Goal: Task Accomplishment & Management: Use online tool/utility

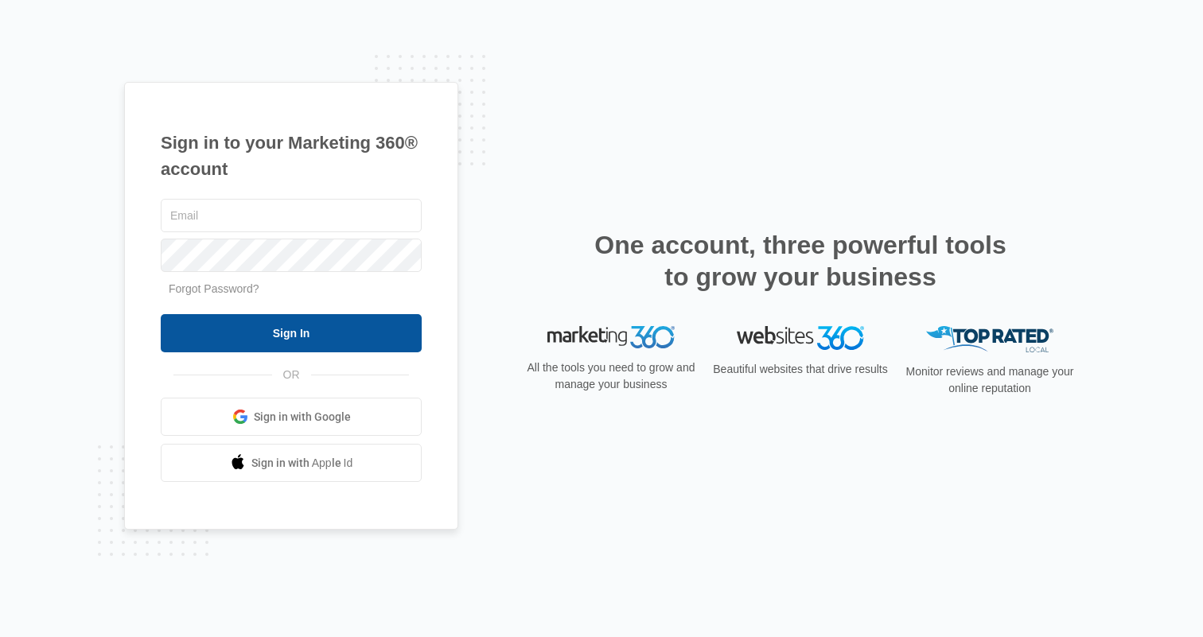
type input "[PERSON_NAME][EMAIL_ADDRESS][PERSON_NAME][DOMAIN_NAME]"
click at [321, 324] on input "Sign In" at bounding box center [291, 333] width 261 height 38
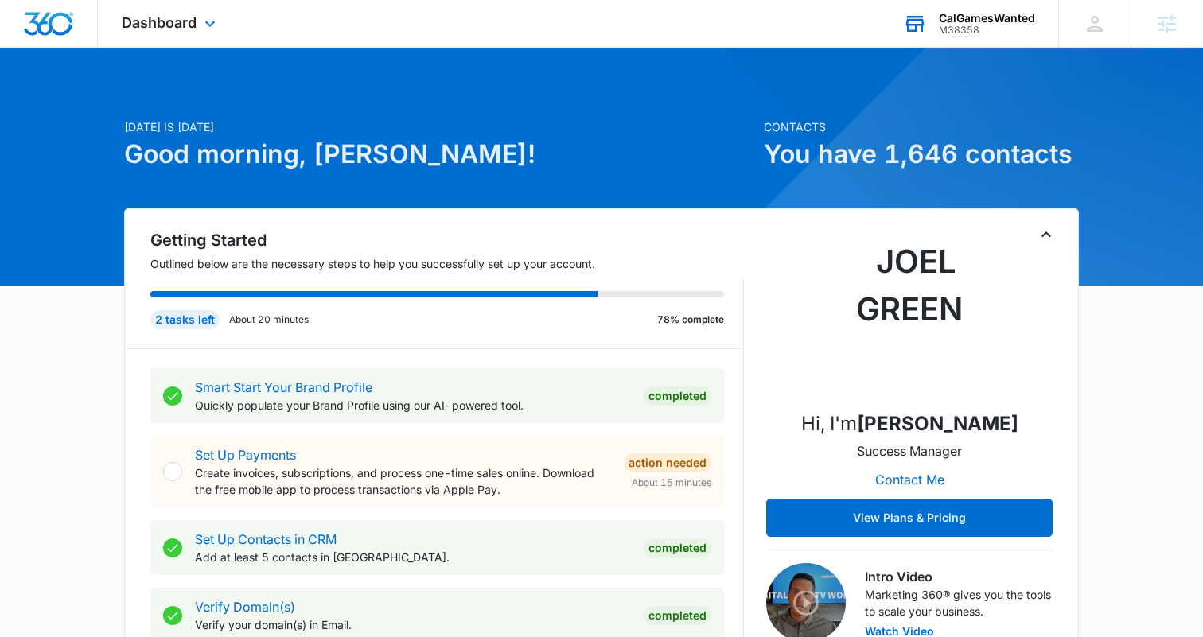
click at [980, 29] on div "M38358" at bounding box center [987, 30] width 96 height 11
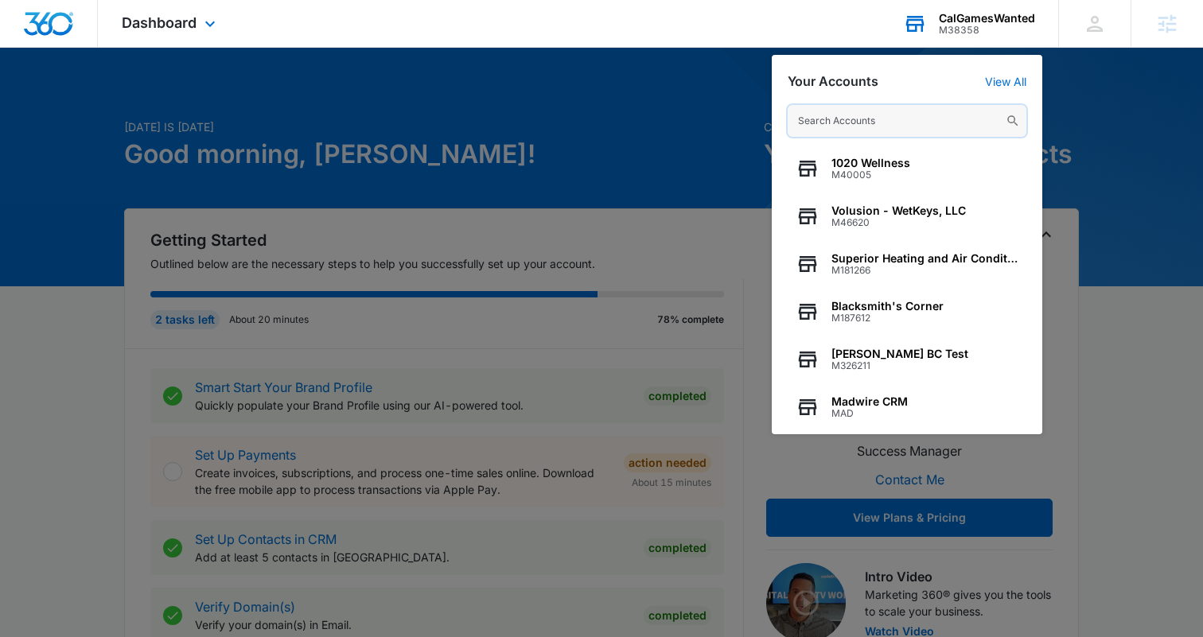
click at [830, 127] on input "text" at bounding box center [906, 121] width 239 height 32
paste input "M312946"
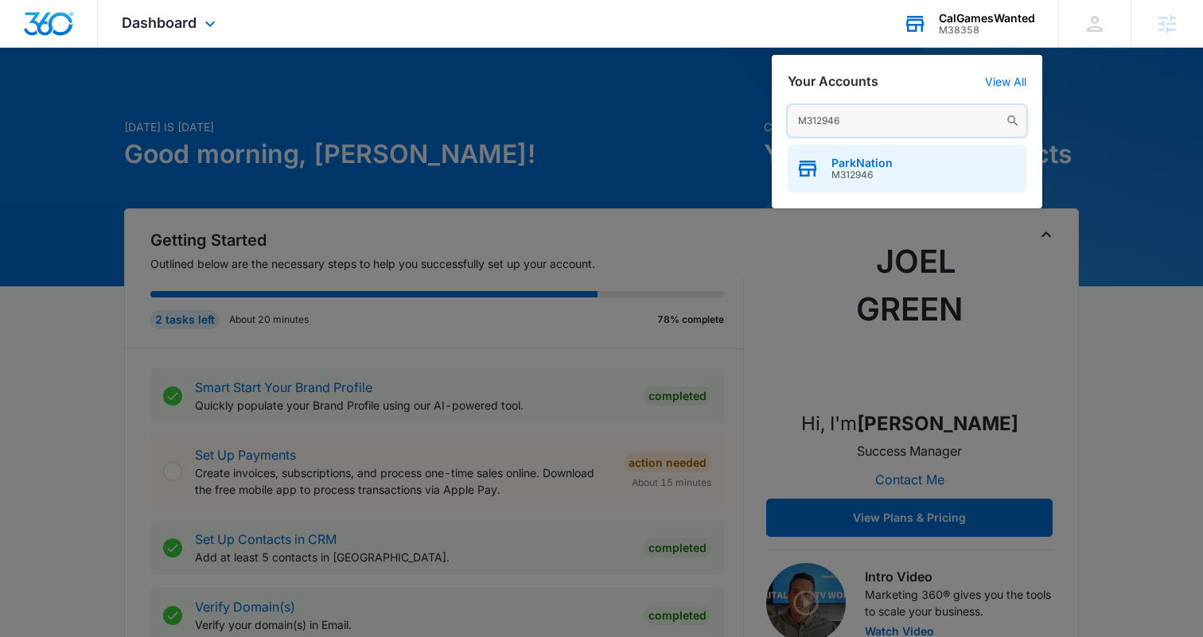
type input "M312946"
click at [870, 177] on span "M312946" at bounding box center [861, 174] width 61 height 11
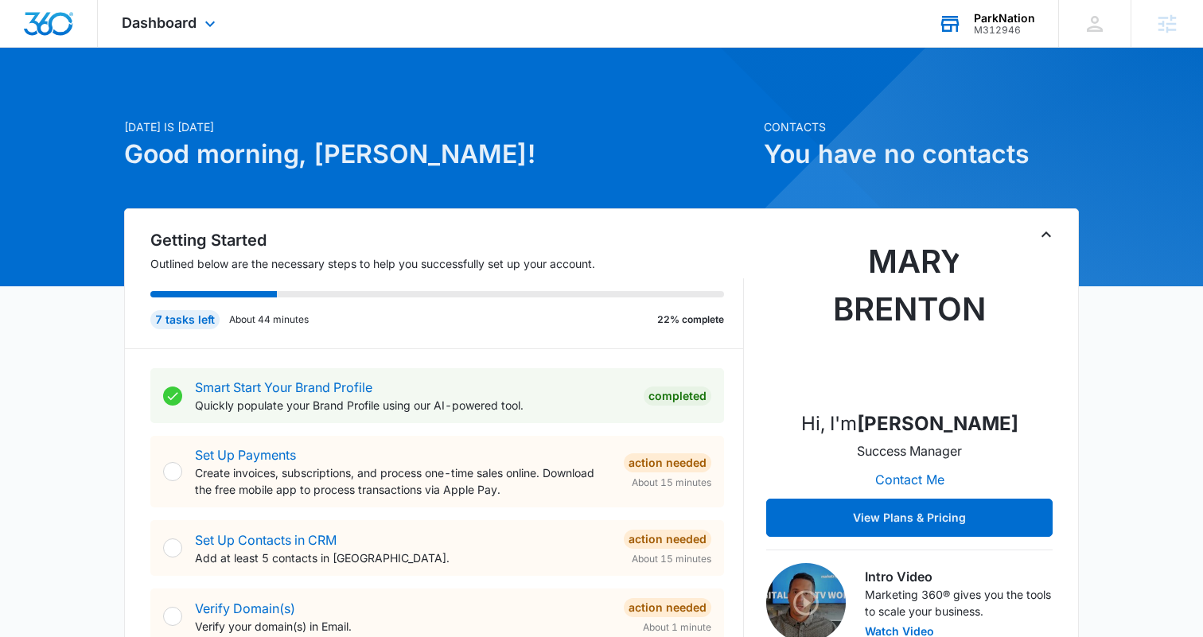
scroll to position [1, 0]
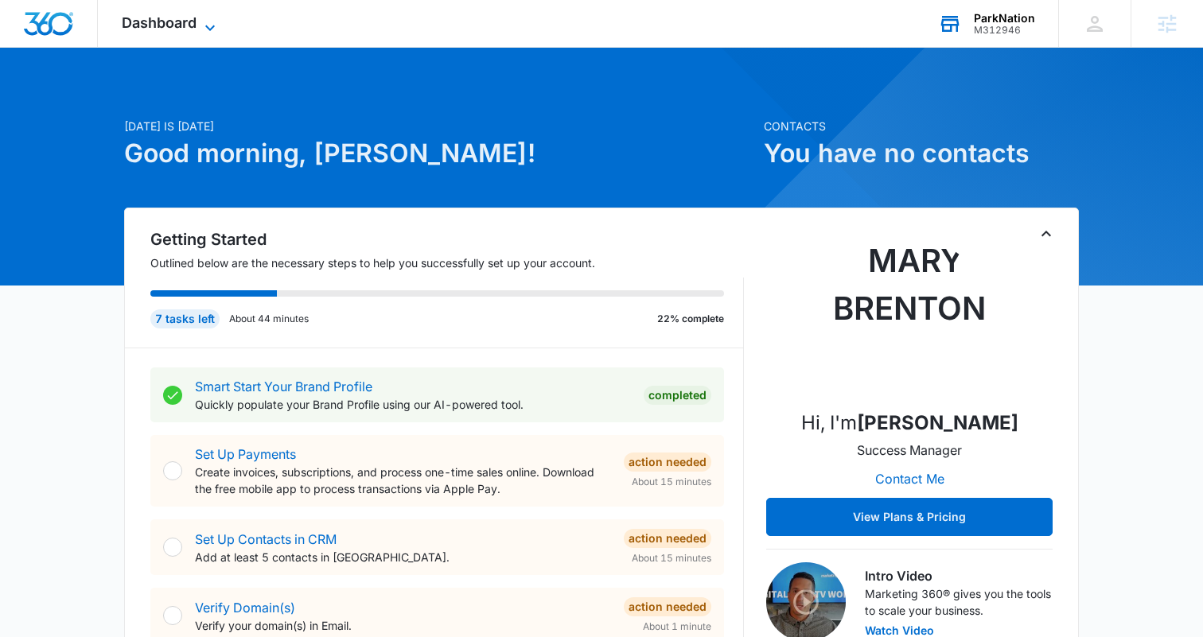
click at [177, 29] on span "Dashboard" at bounding box center [159, 22] width 75 height 17
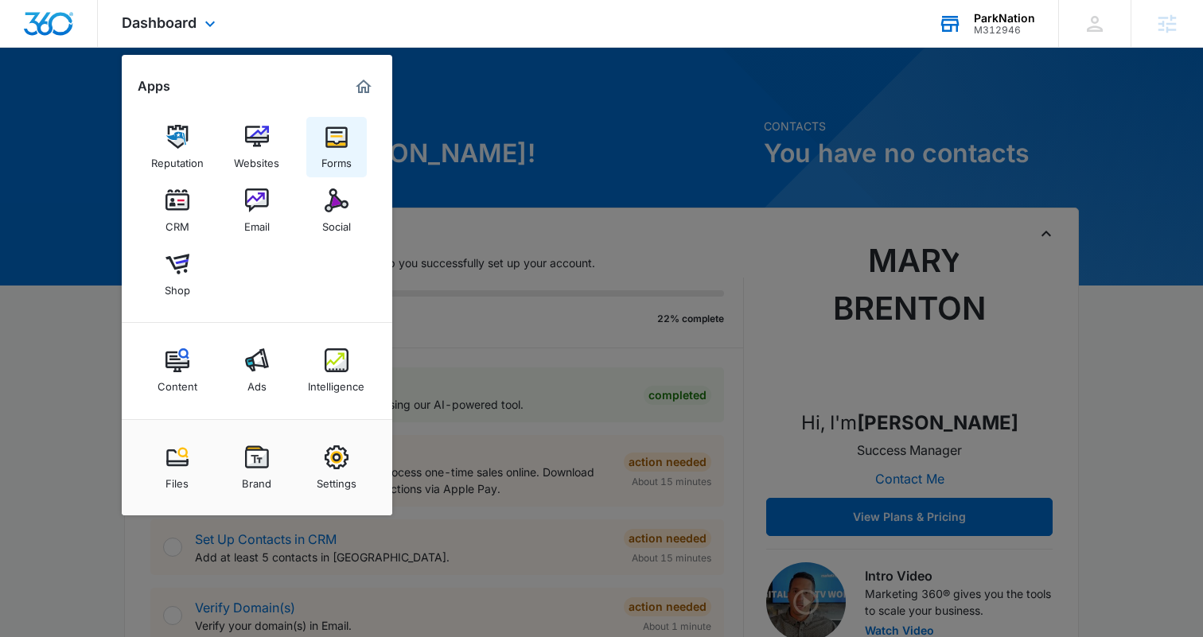
click at [338, 144] on img at bounding box center [337, 137] width 24 height 24
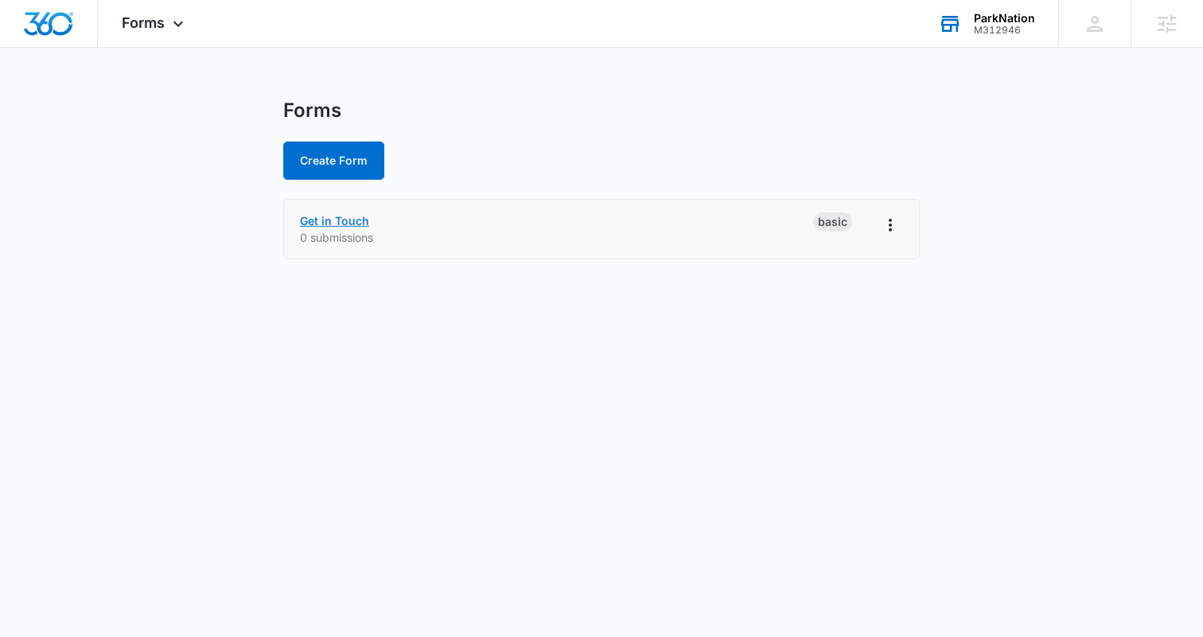
click at [333, 221] on link "Get in Touch" at bounding box center [334, 221] width 69 height 14
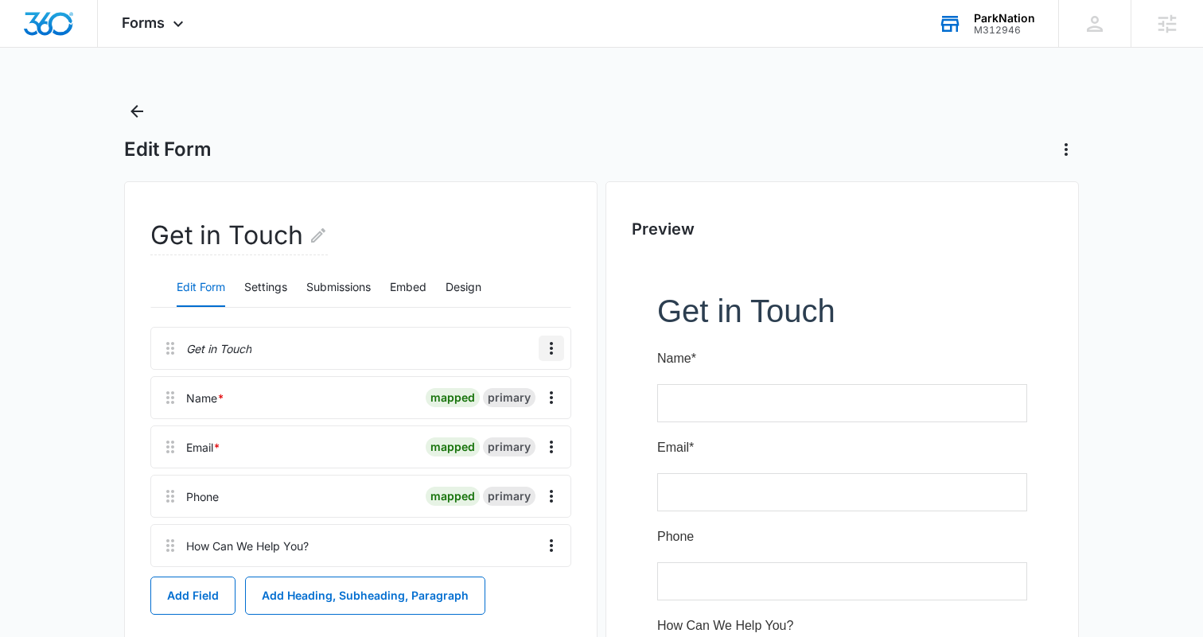
click at [551, 346] on icon "Overflow Menu" at bounding box center [551, 348] width 19 height 19
click at [505, 411] on div "Delete" at bounding box center [508, 416] width 33 height 11
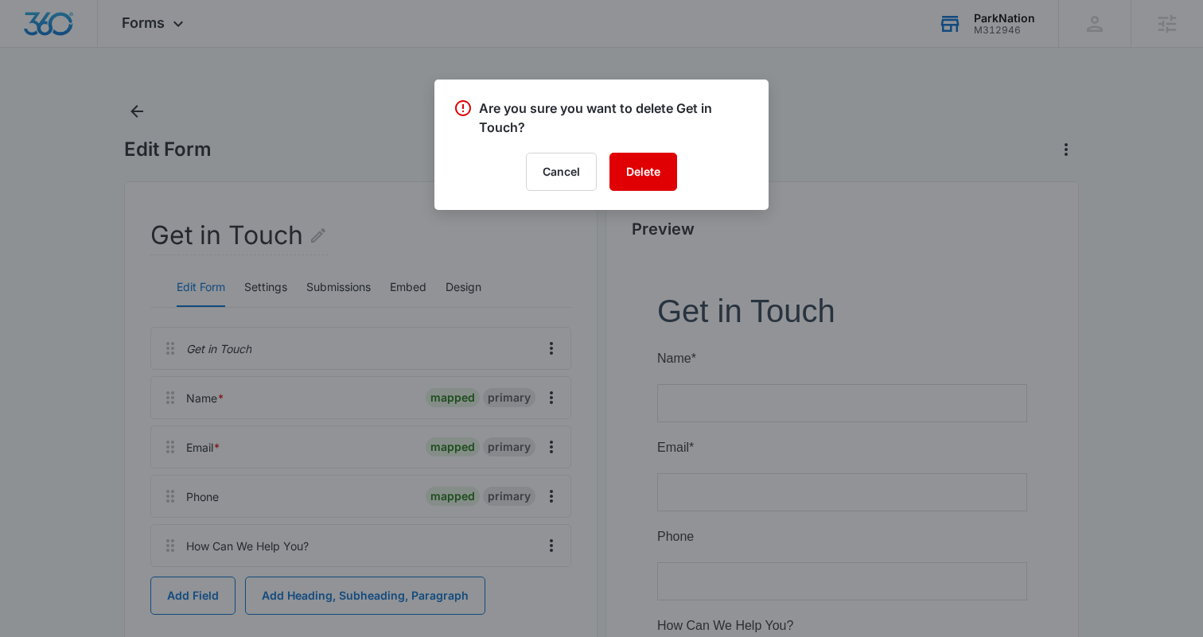
click at [642, 172] on button "Delete" at bounding box center [643, 172] width 68 height 38
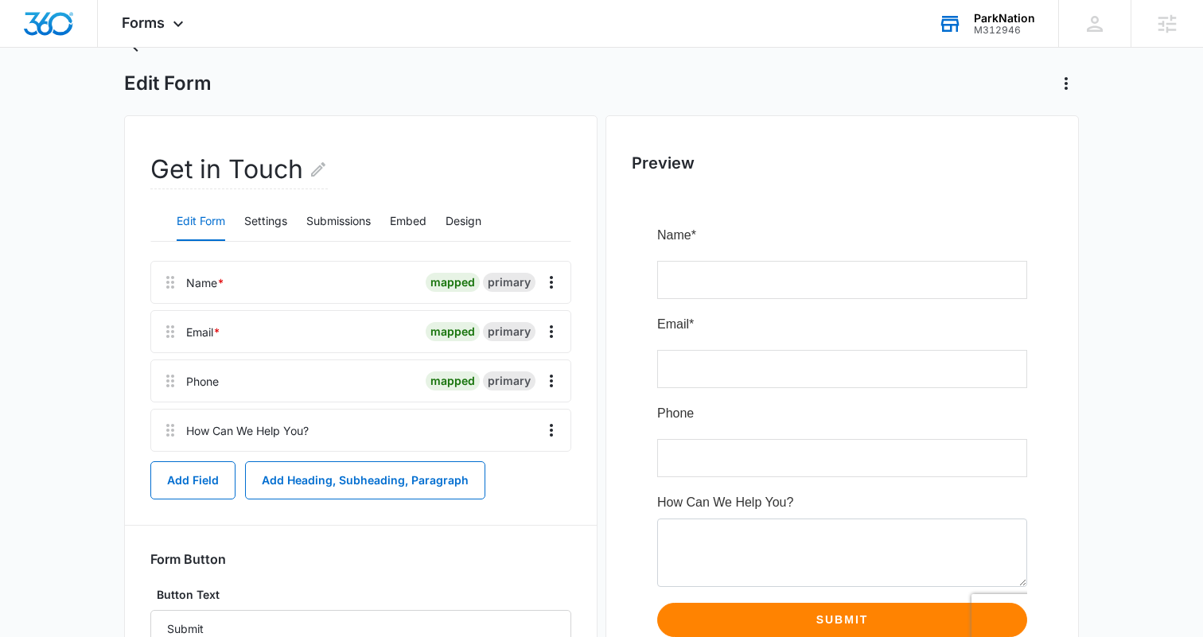
scroll to position [56, 0]
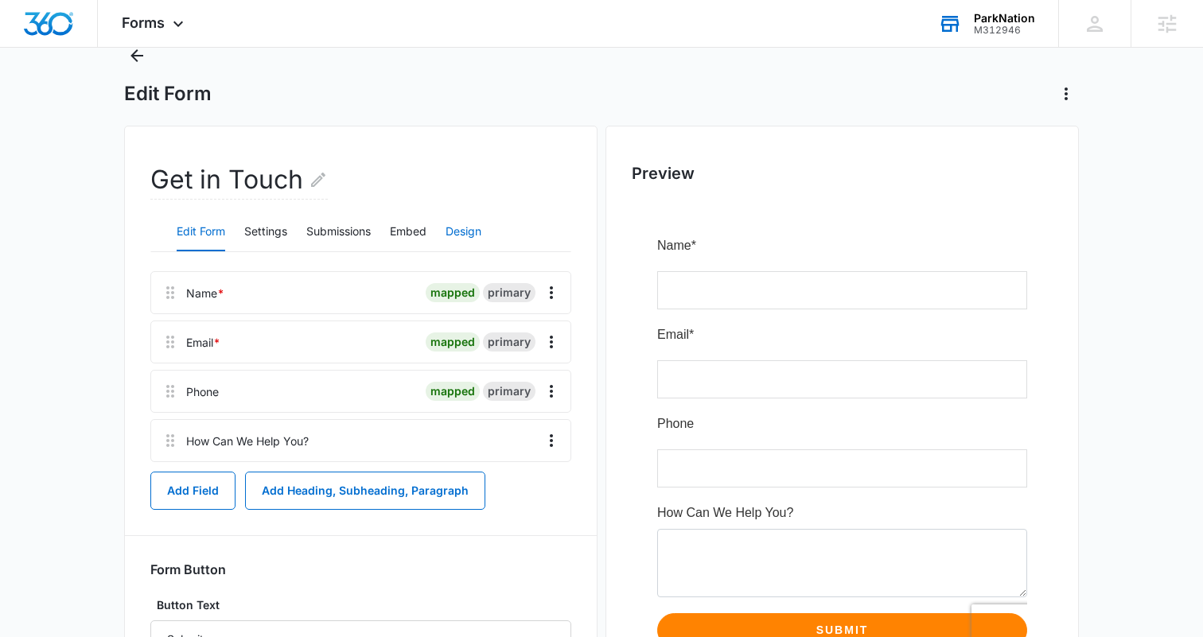
click at [471, 231] on button "Design" at bounding box center [463, 232] width 36 height 38
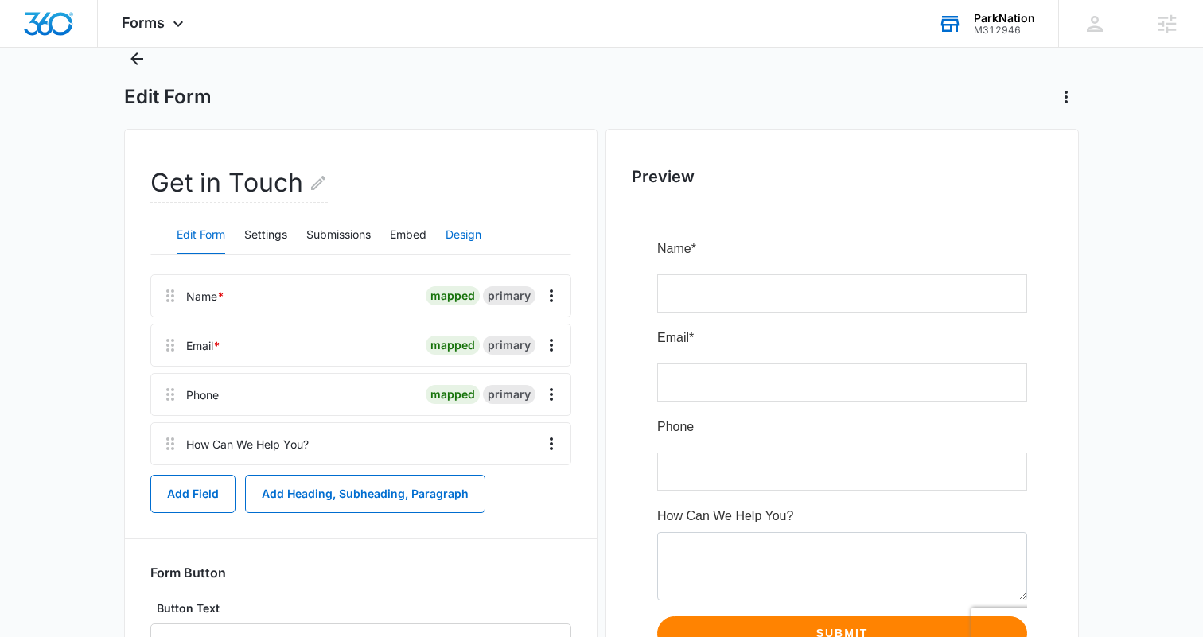
click at [471, 231] on button "Design" at bounding box center [463, 235] width 36 height 38
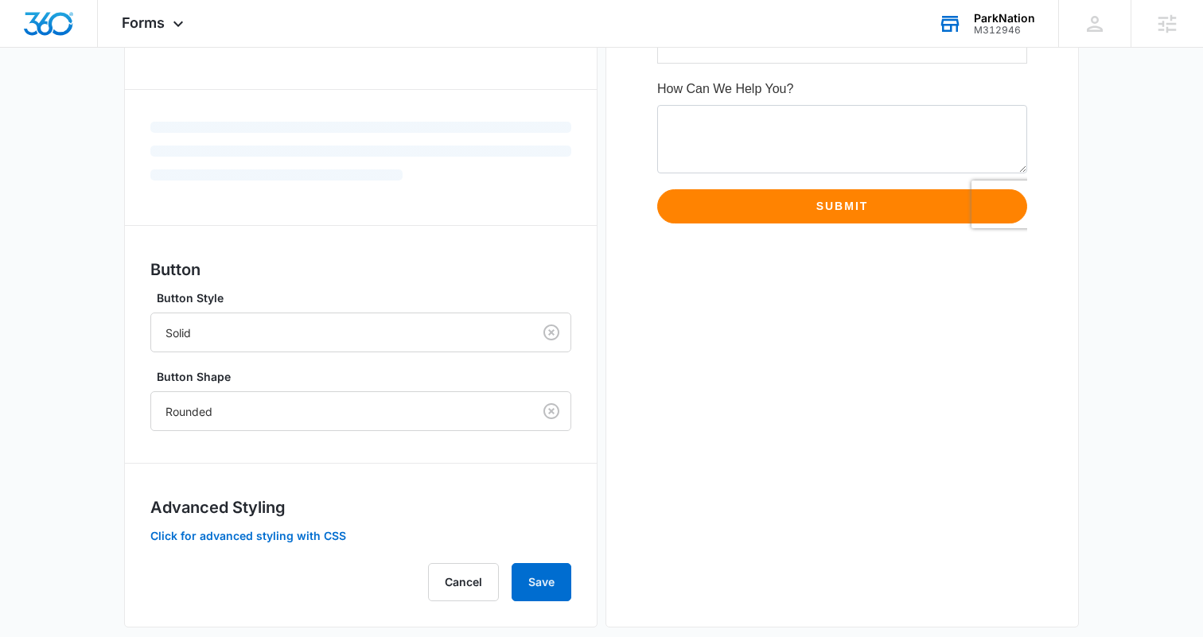
scroll to position [477, 0]
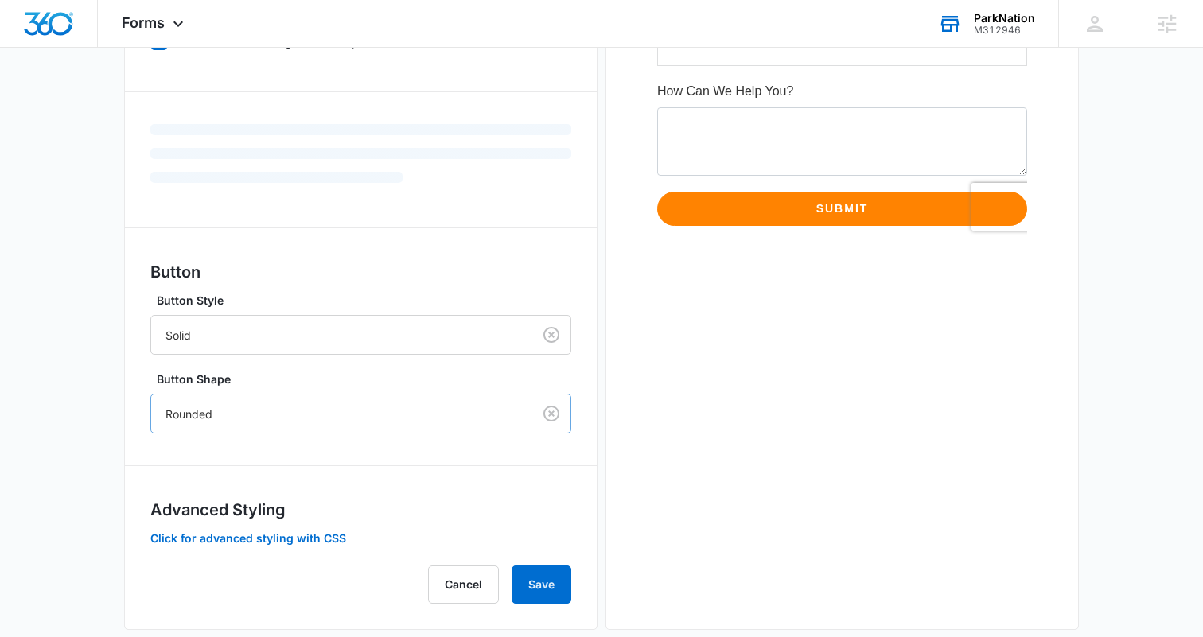
click at [270, 393] on div "Forms inherit your brand profile settings by default. If you need to customize …" at bounding box center [360, 223] width 421 height 760
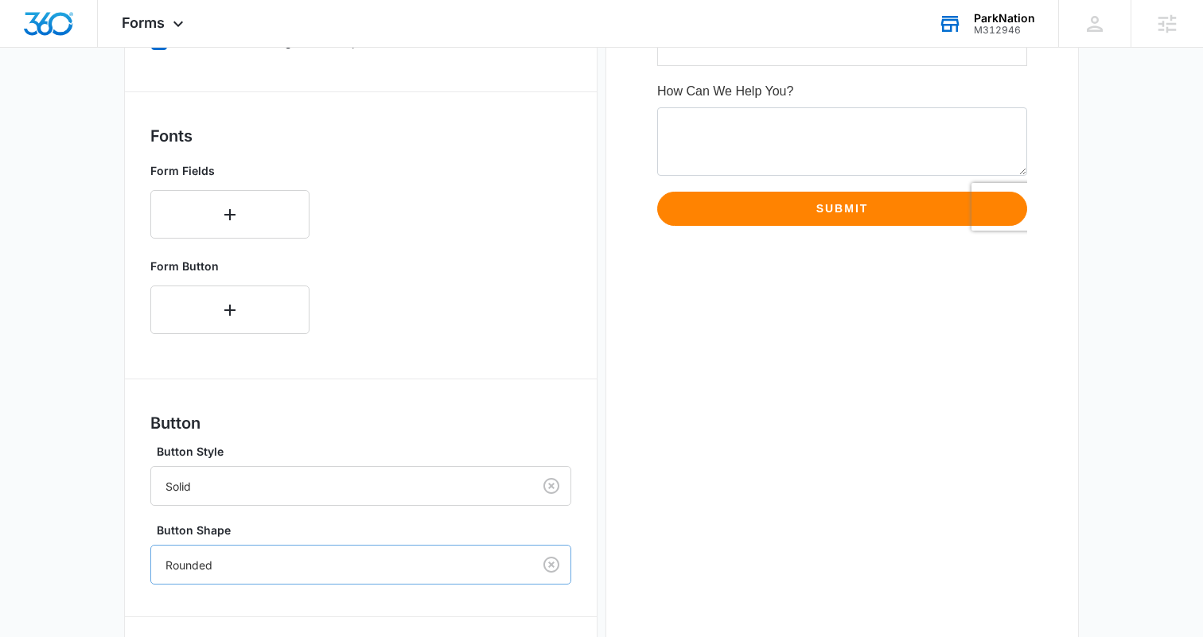
click at [223, 568] on div "Rounded" at bounding box center [360, 565] width 421 height 40
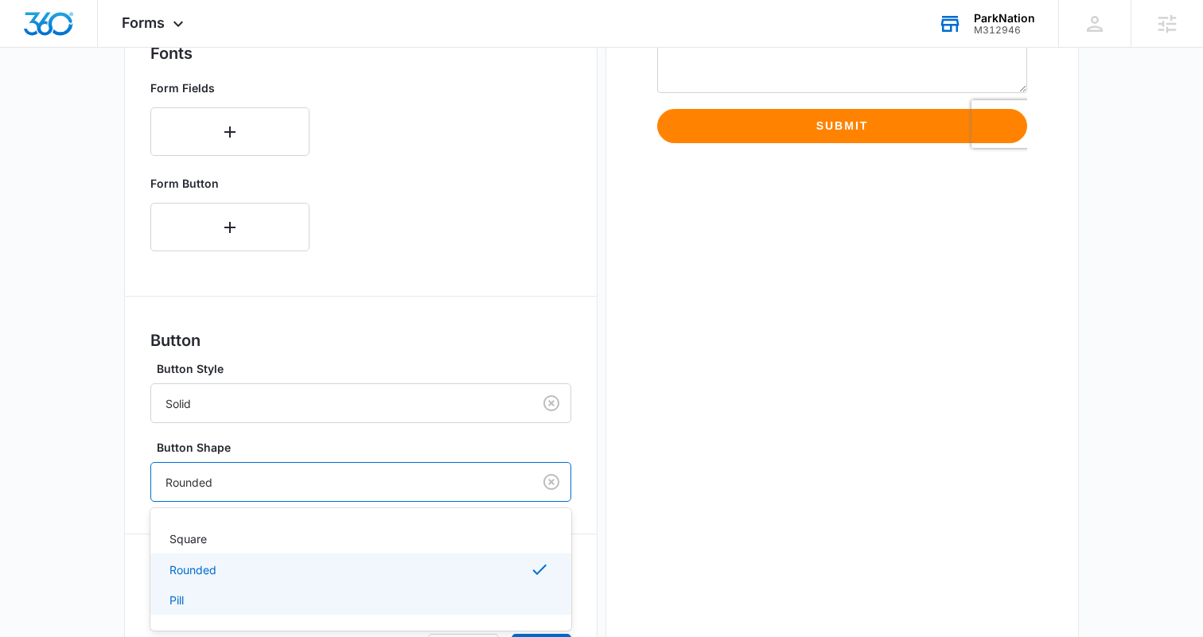
click at [185, 597] on div "Pill" at bounding box center [358, 600] width 379 height 17
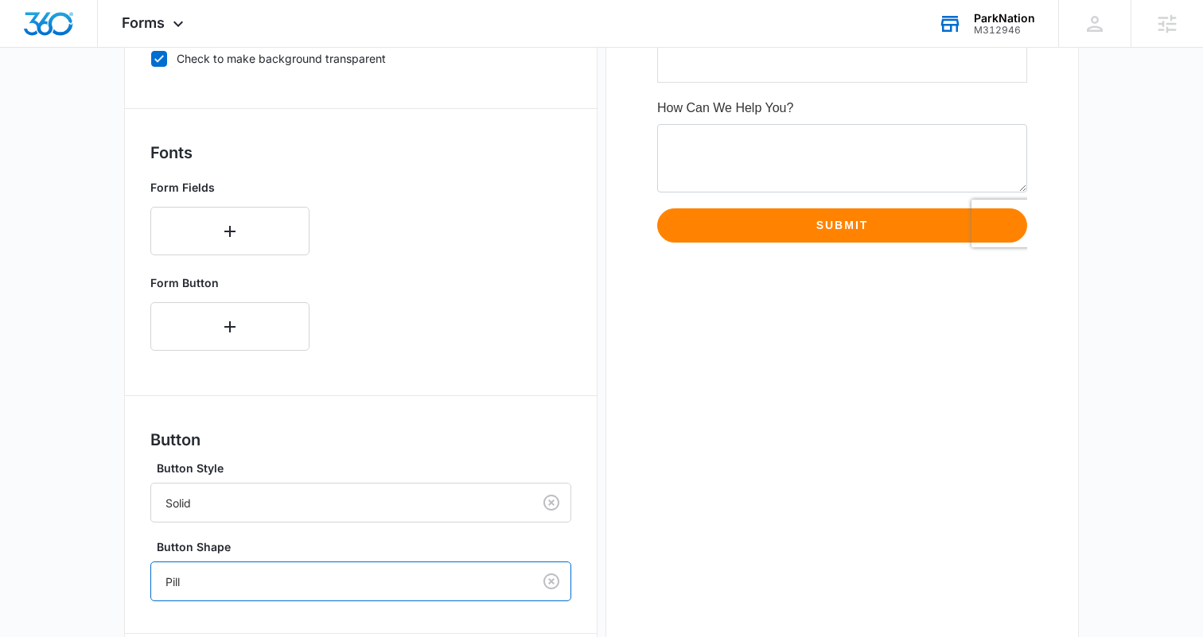
scroll to position [653, 0]
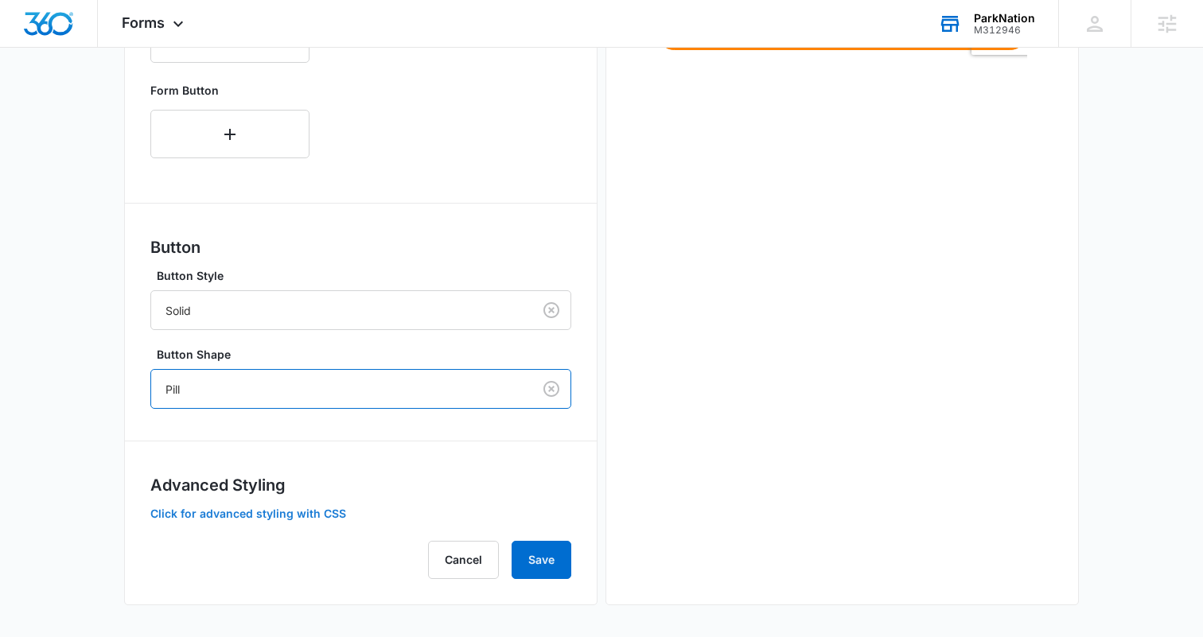
click at [232, 519] on button "Click for advanced styling with CSS" at bounding box center [248, 513] width 196 height 11
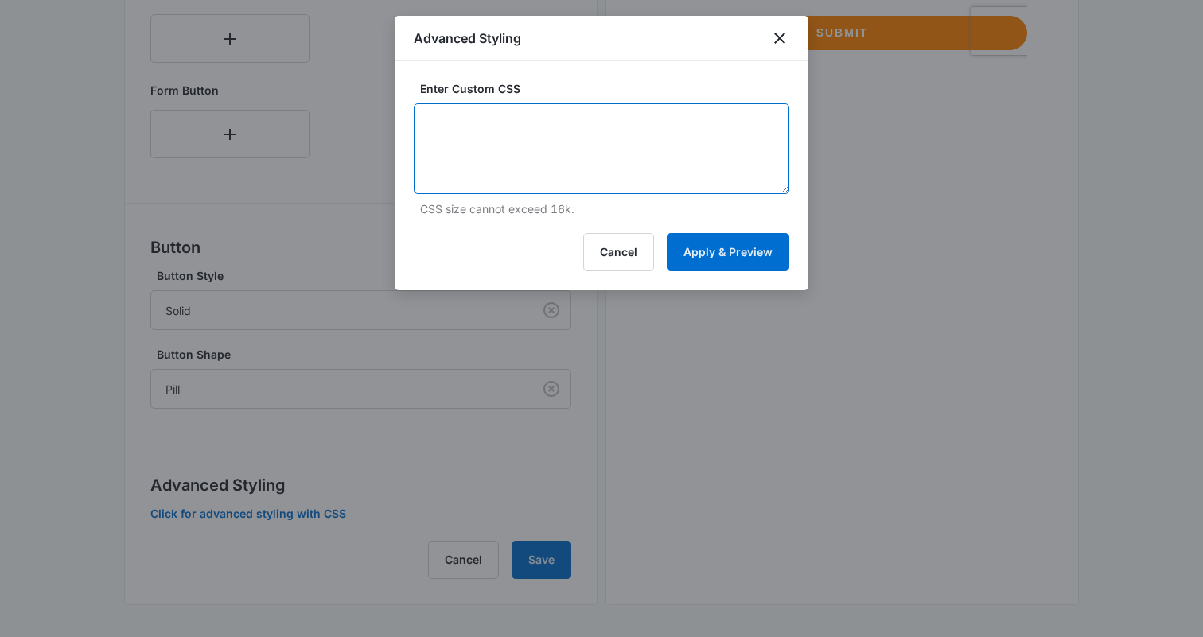
click at [519, 123] on textarea at bounding box center [601, 148] width 375 height 91
paste textarea "#app { background: none !important; } /* Headlines - modifies any 'heading' fie…"
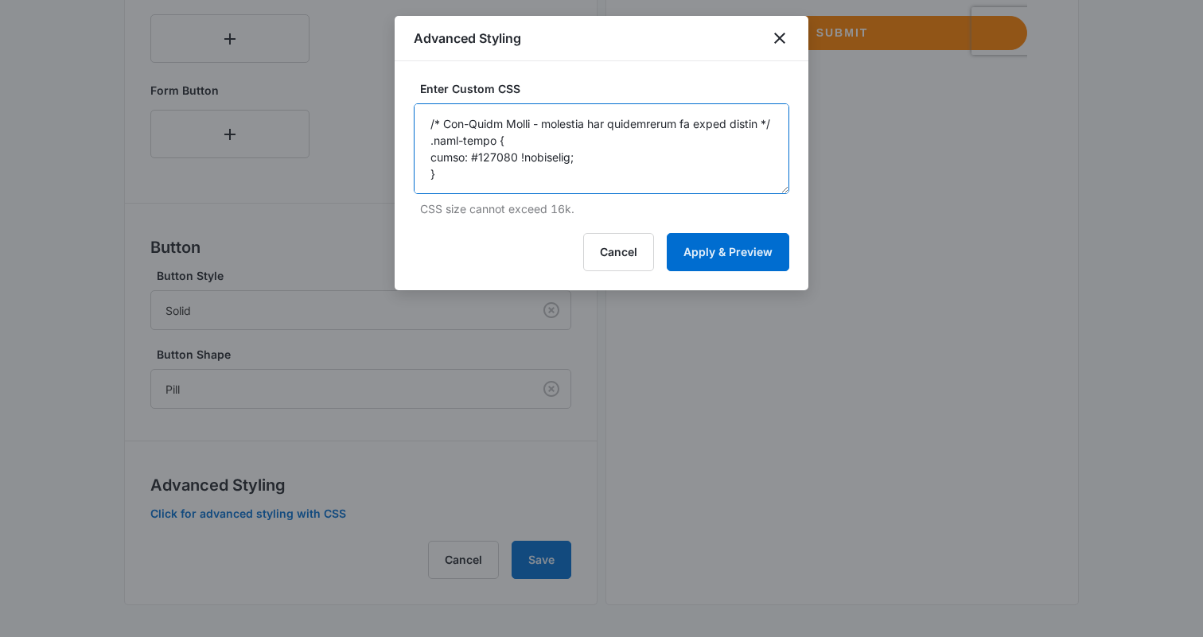
scroll to position [752, 0]
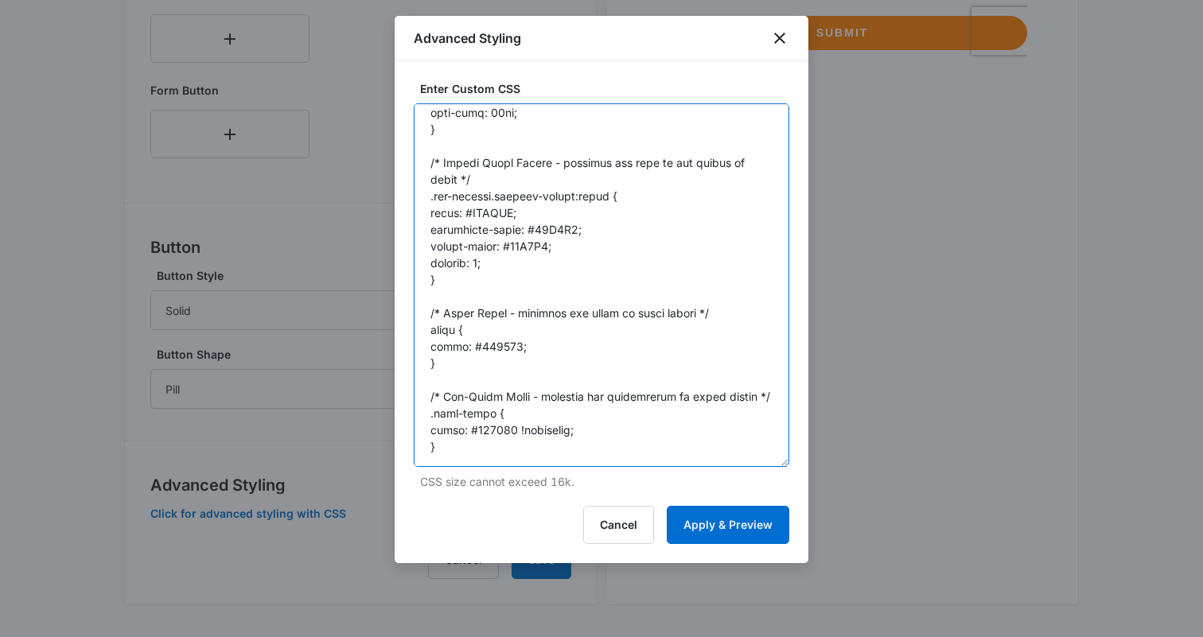
drag, startPoint x: 786, startPoint y: 187, endPoint x: 814, endPoint y: 460, distance: 274.3
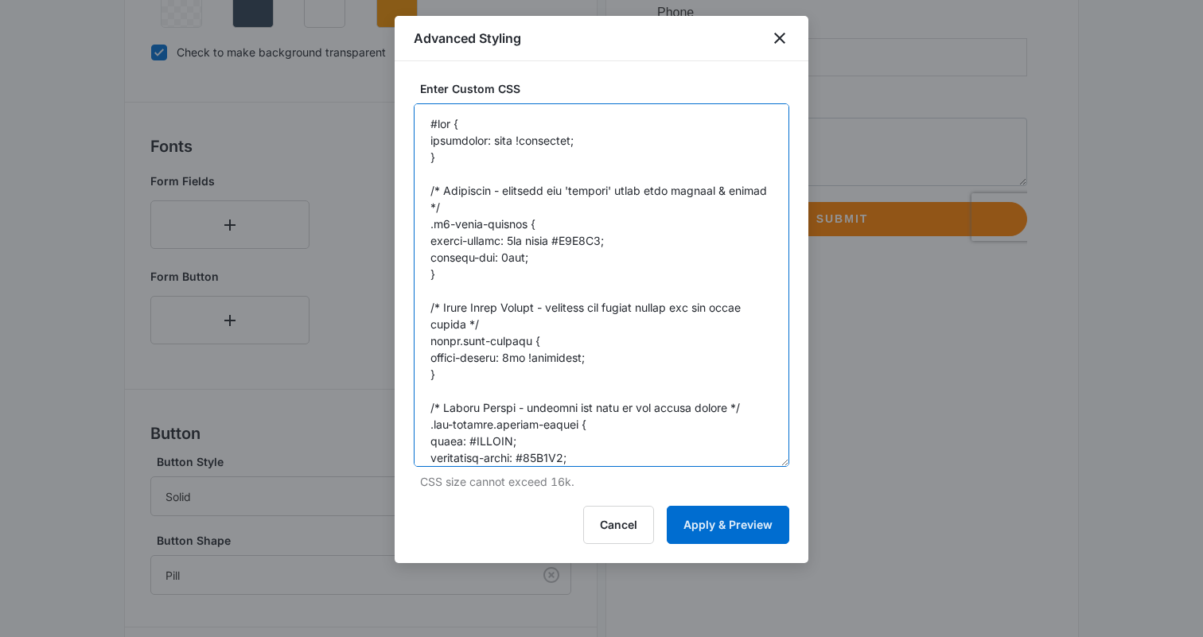
scroll to position [446, 0]
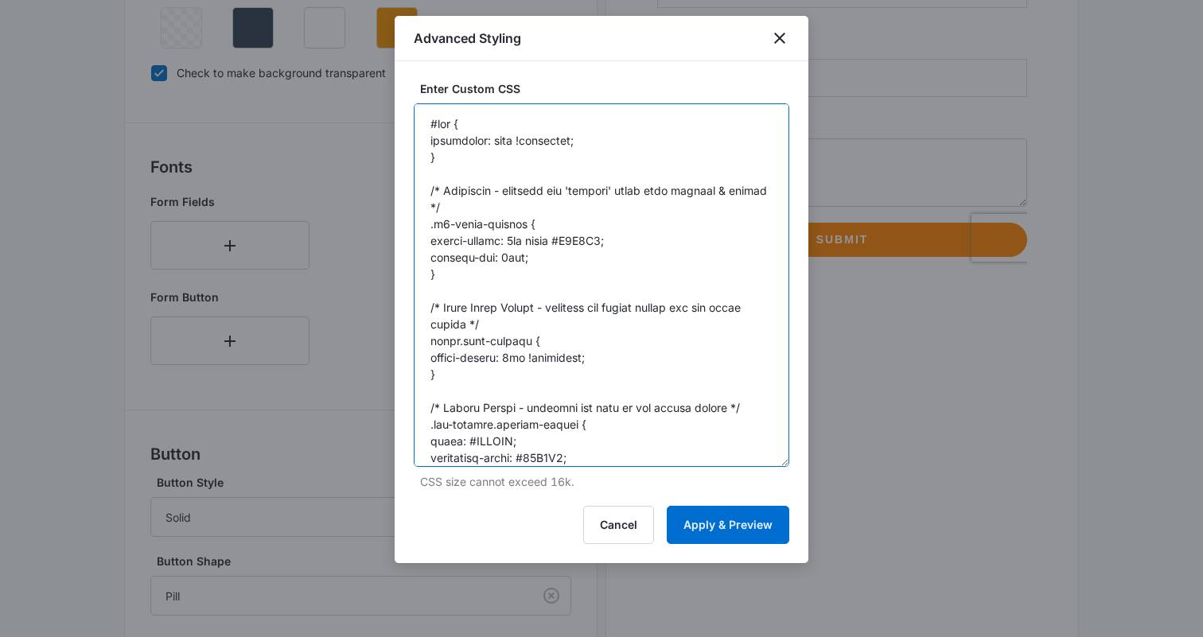
drag, startPoint x: 458, startPoint y: 270, endPoint x: 430, endPoint y: 239, distance: 42.3
click at [418, 205] on textarea at bounding box center [601, 284] width 375 height 363
drag, startPoint x: 442, startPoint y: 375, endPoint x: 459, endPoint y: 235, distance: 141.0
click at [402, 193] on div "Enter Custom CSS CSS size cannot exceed 16k. Cancel Apply & Preview" at bounding box center [602, 312] width 414 height 502
drag, startPoint x: 474, startPoint y: 248, endPoint x: 450, endPoint y: 273, distance: 34.3
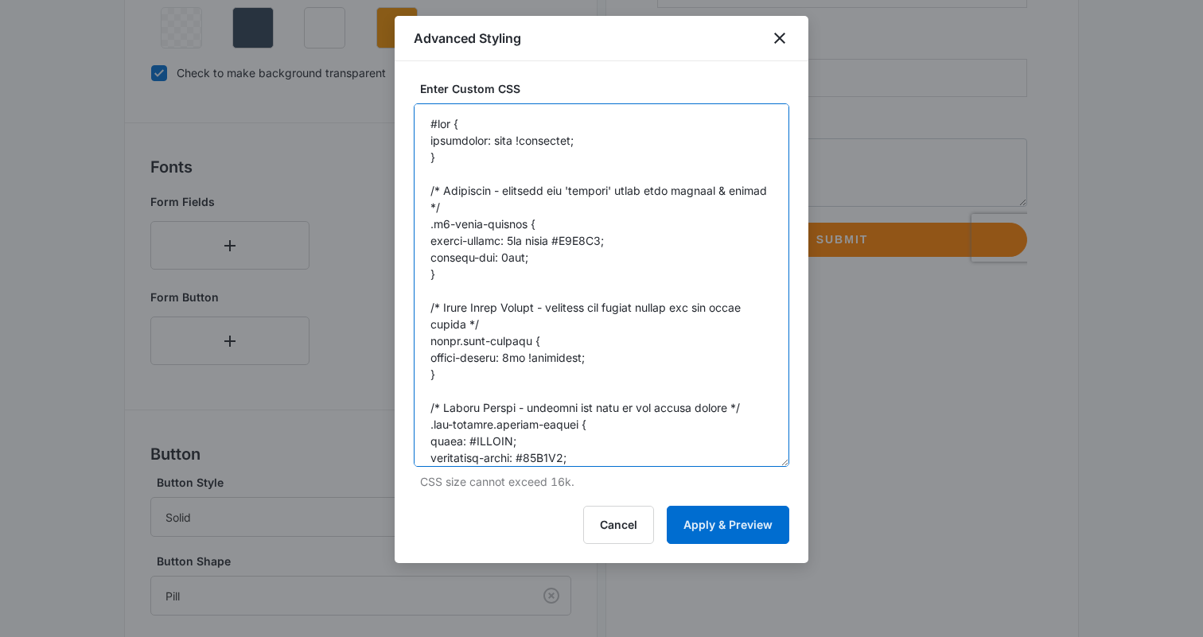
click at [474, 248] on textarea at bounding box center [601, 284] width 375 height 363
drag, startPoint x: 445, startPoint y: 274, endPoint x: 432, endPoint y: 270, distance: 14.3
click at [430, 265] on textarea at bounding box center [601, 284] width 375 height 363
click at [449, 375] on textarea at bounding box center [601, 284] width 375 height 363
drag, startPoint x: 471, startPoint y: 275, endPoint x: 414, endPoint y: 188, distance: 104.1
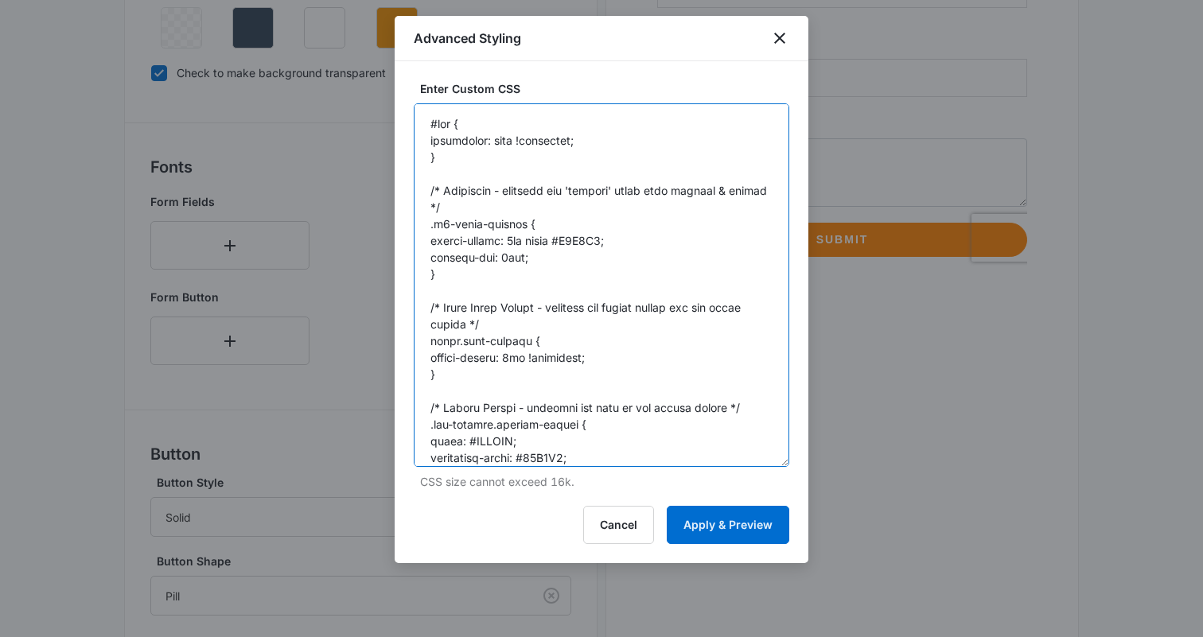
click at [414, 188] on textarea at bounding box center [601, 284] width 375 height 363
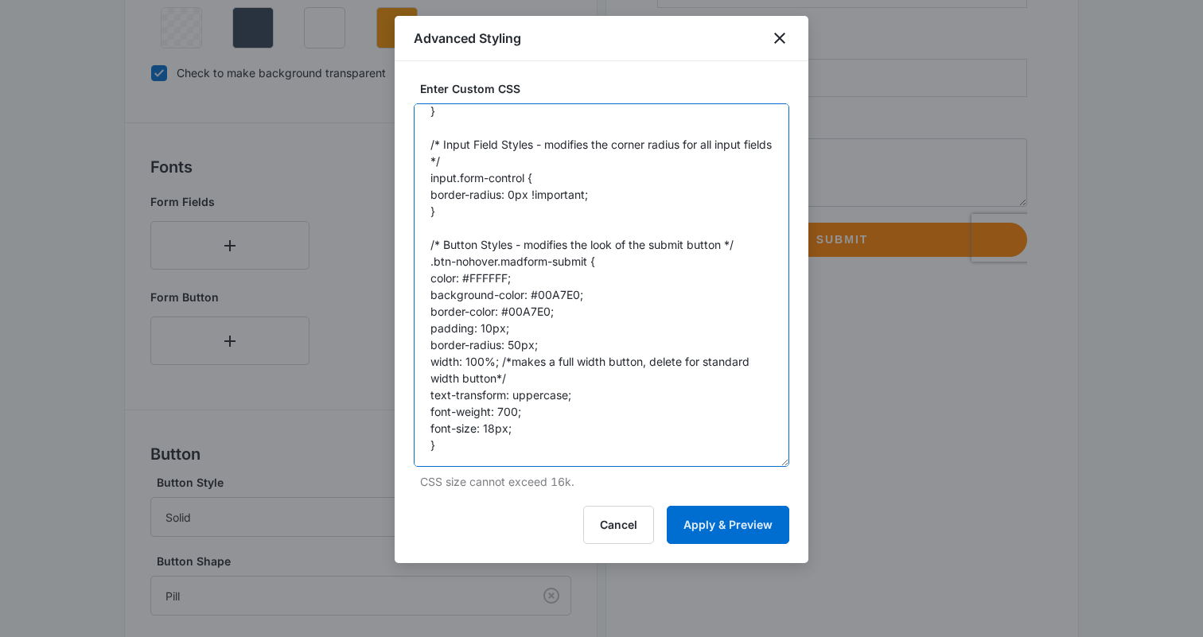
scroll to position [48, 0]
click at [555, 292] on textarea "#app { background: none !important; } /* Input Field Styles - modifies the corn…" at bounding box center [601, 284] width 375 height 363
paste textarea "ff8301"
click at [531, 311] on textarea "#app { background: none !important; } /* Input Field Styles - modifies the corn…" at bounding box center [601, 284] width 375 height 363
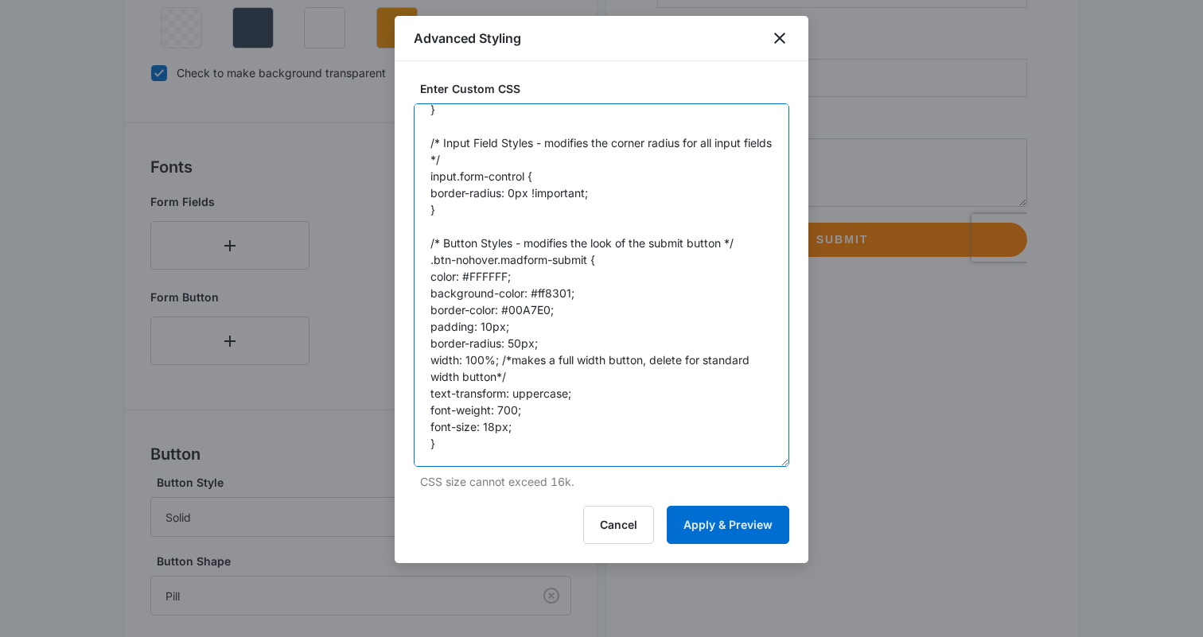
click at [531, 311] on textarea "#app { background: none !important; } /* Input Field Styles - modifies the corn…" at bounding box center [601, 284] width 375 height 363
paste textarea "ff8301"
click at [504, 410] on textarea "#app { background: none !important; } /* Input Field Styles - modifies the corn…" at bounding box center [601, 284] width 375 height 363
click at [486, 430] on textarea "#app { background: none !important; } /* Input Field Styles - modifies the corn…" at bounding box center [601, 284] width 375 height 363
click at [539, 409] on textarea "#app { background: none !important; } /* Input Field Styles - modifies the corn…" at bounding box center [601, 284] width 375 height 363
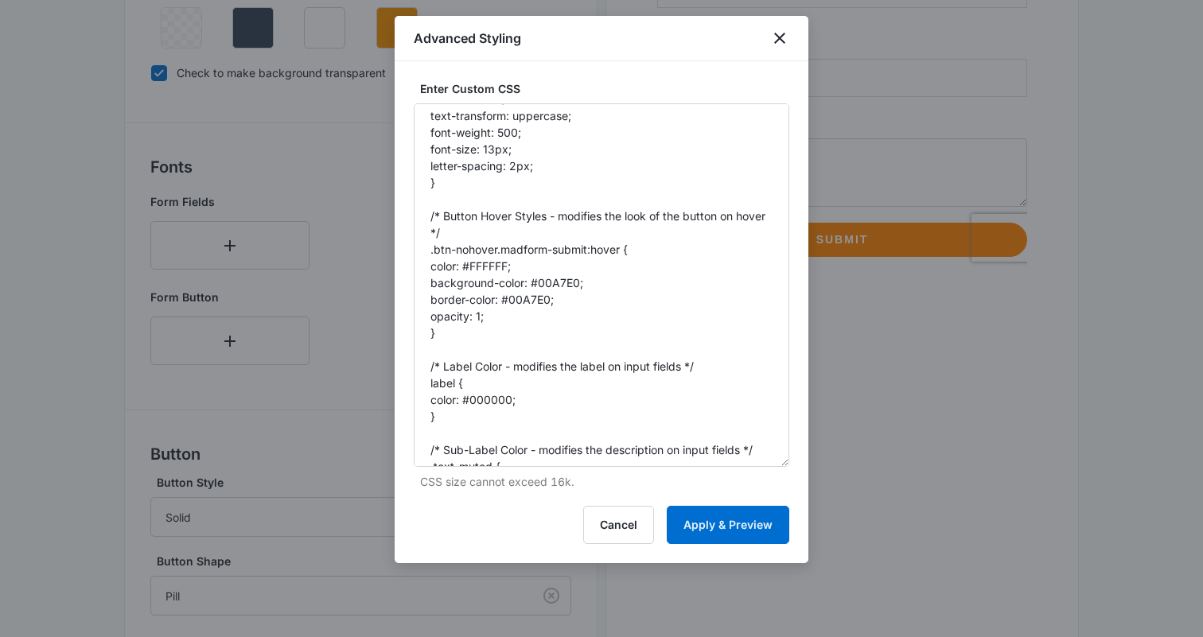
scroll to position [336, 0]
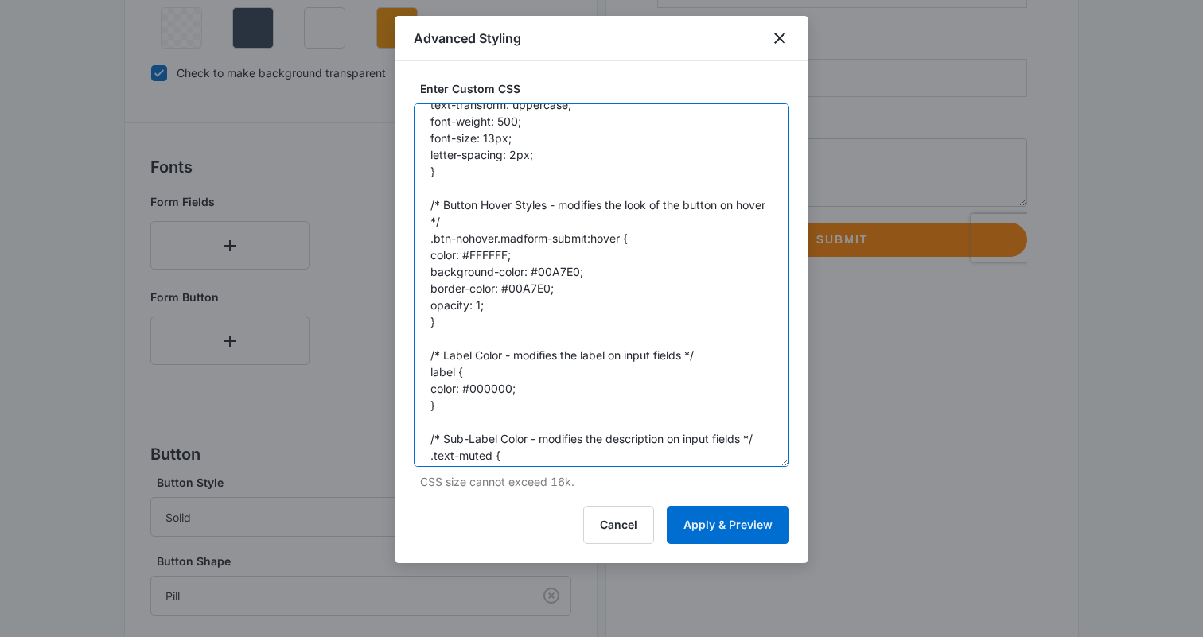
click at [550, 270] on textarea "#app { background: none !important; } /* Input Field Styles - modifies the corn…" at bounding box center [601, 284] width 375 height 363
paste textarea "8c8c8c"
click at [535, 289] on textarea "#app { background: none !important; } /* Input Field Styles - modifies the corn…" at bounding box center [601, 284] width 375 height 363
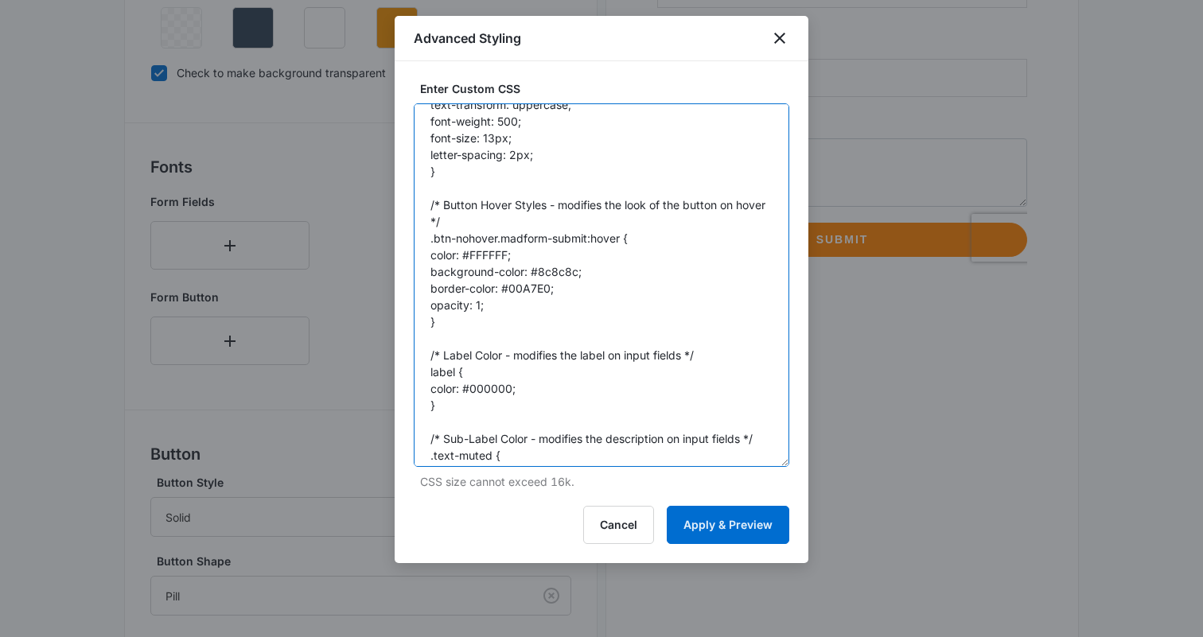
paste textarea "8c8c8c"
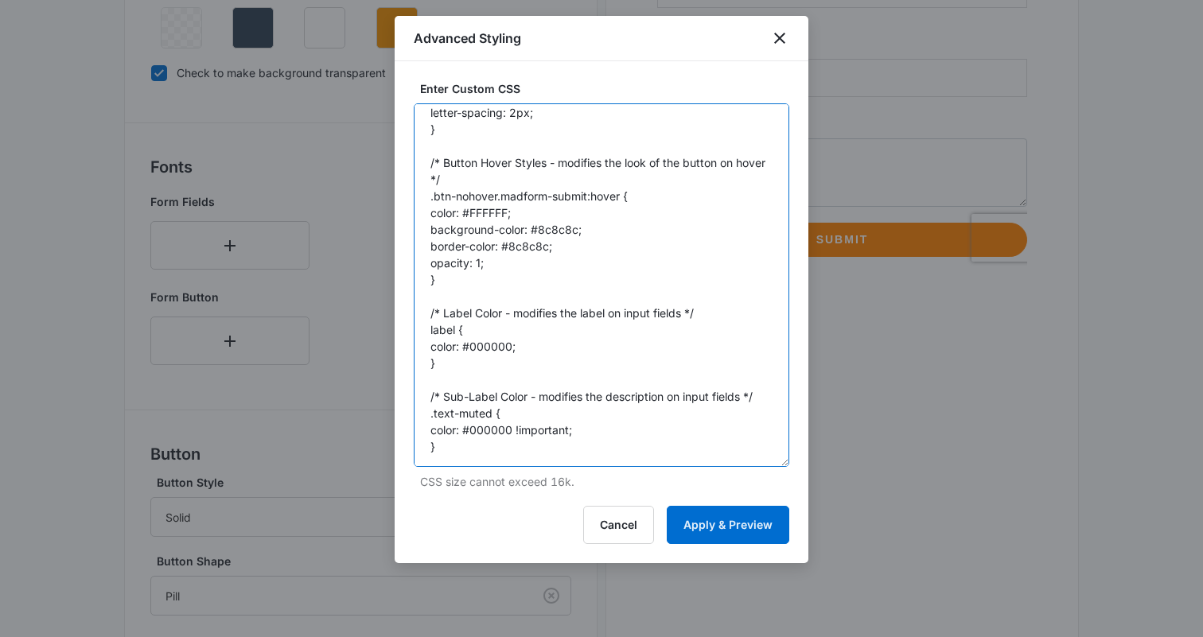
click at [485, 430] on textarea "#app { background: none !important; } /* Input Field Styles - modifies the corn…" at bounding box center [601, 284] width 375 height 363
paste textarea "777"
click at [477, 345] on textarea "#app { background: none !important; } /* Input Field Styles - modifies the corn…" at bounding box center [601, 284] width 375 height 363
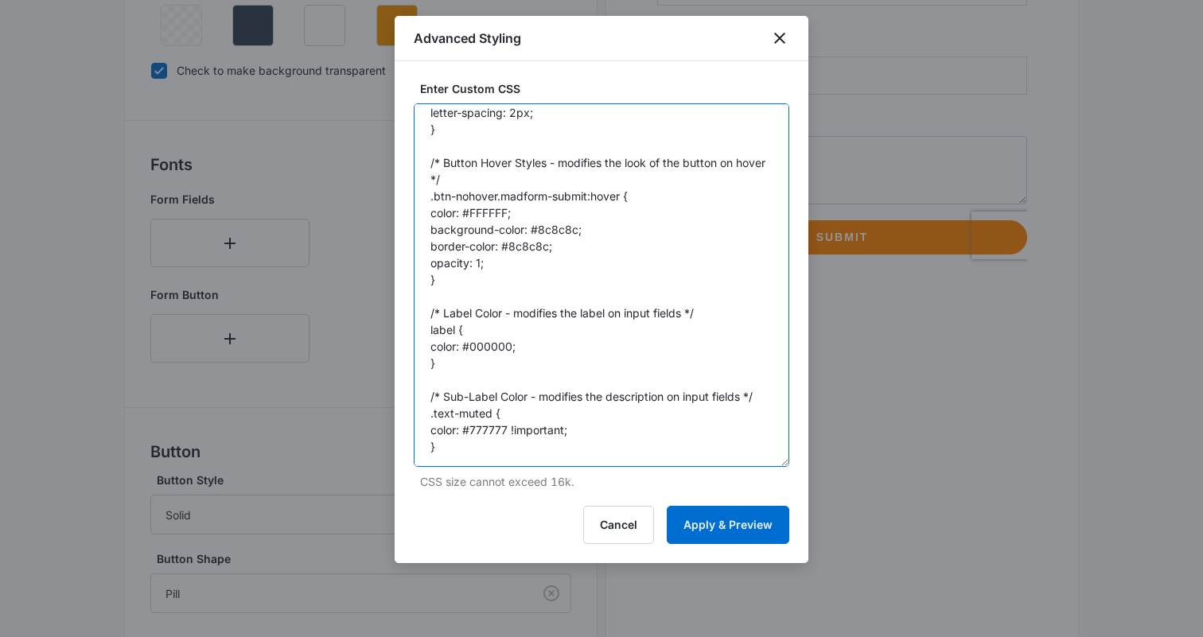
click at [477, 345] on textarea "#app { background: none !important; } /* Input Field Styles - modifies the corn…" at bounding box center [601, 284] width 375 height 363
paste textarea "777"
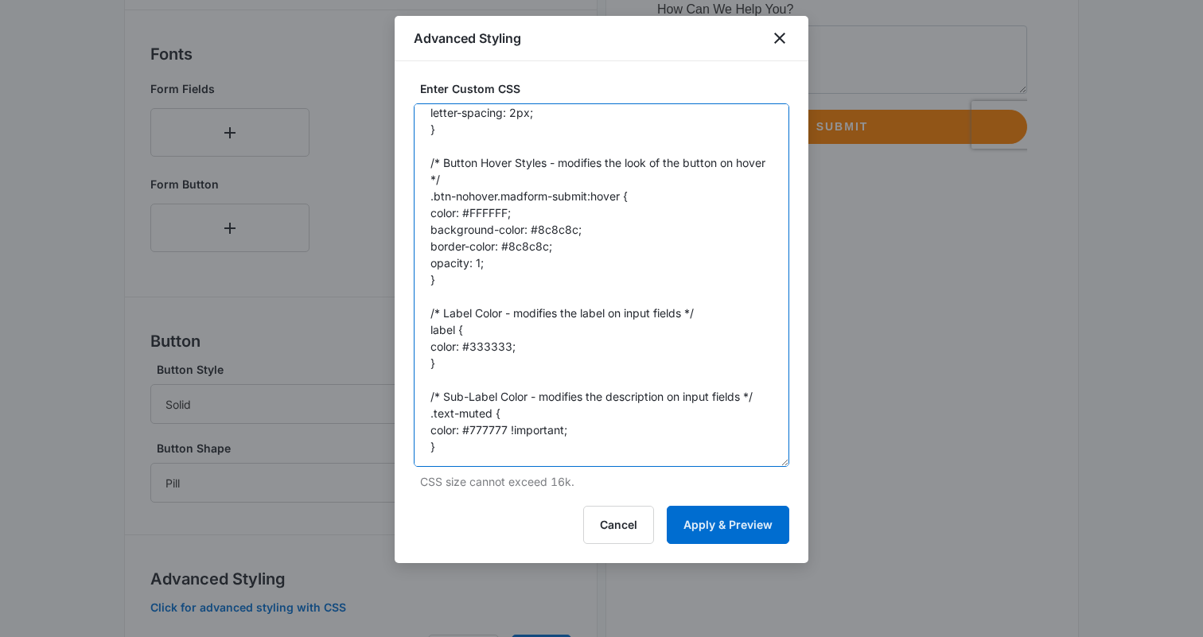
scroll to position [593, 0]
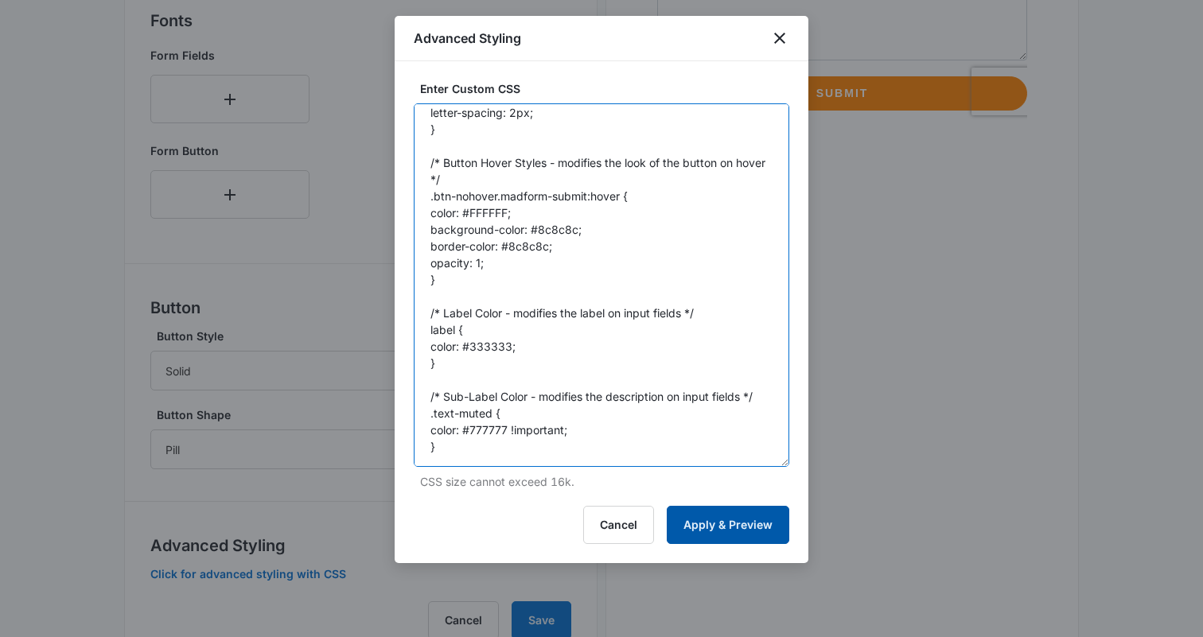
type textarea "#app { background: none !important; } /* Input Field Styles - modifies the corn…"
click at [702, 516] on button "Apply & Preview" at bounding box center [728, 525] width 122 height 38
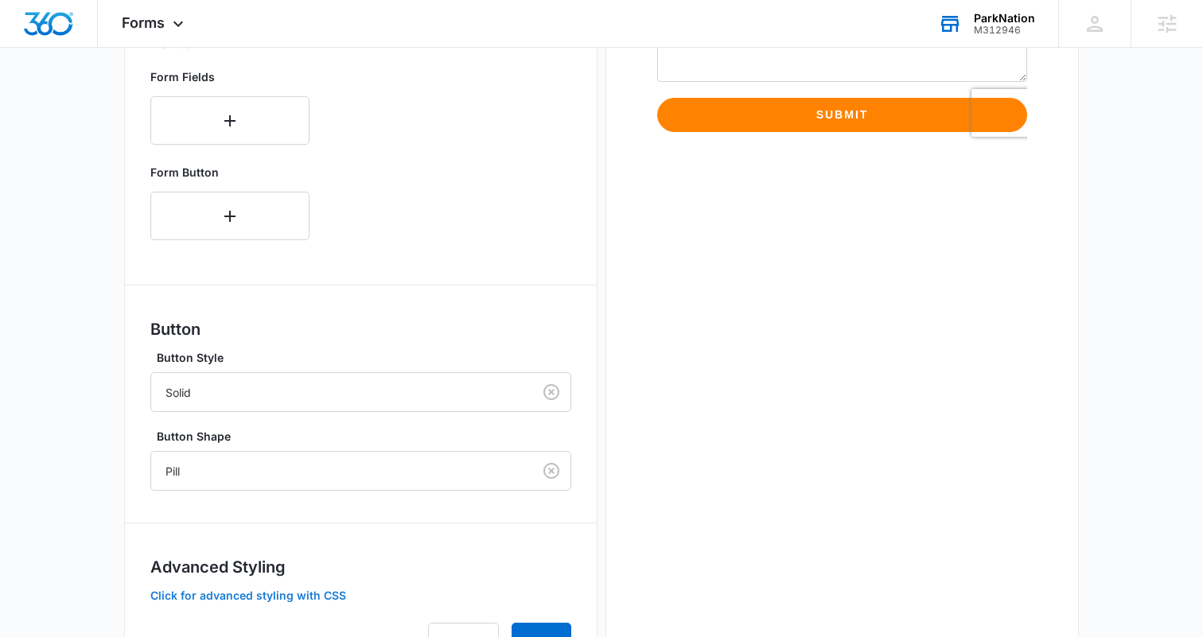
scroll to position [615, 0]
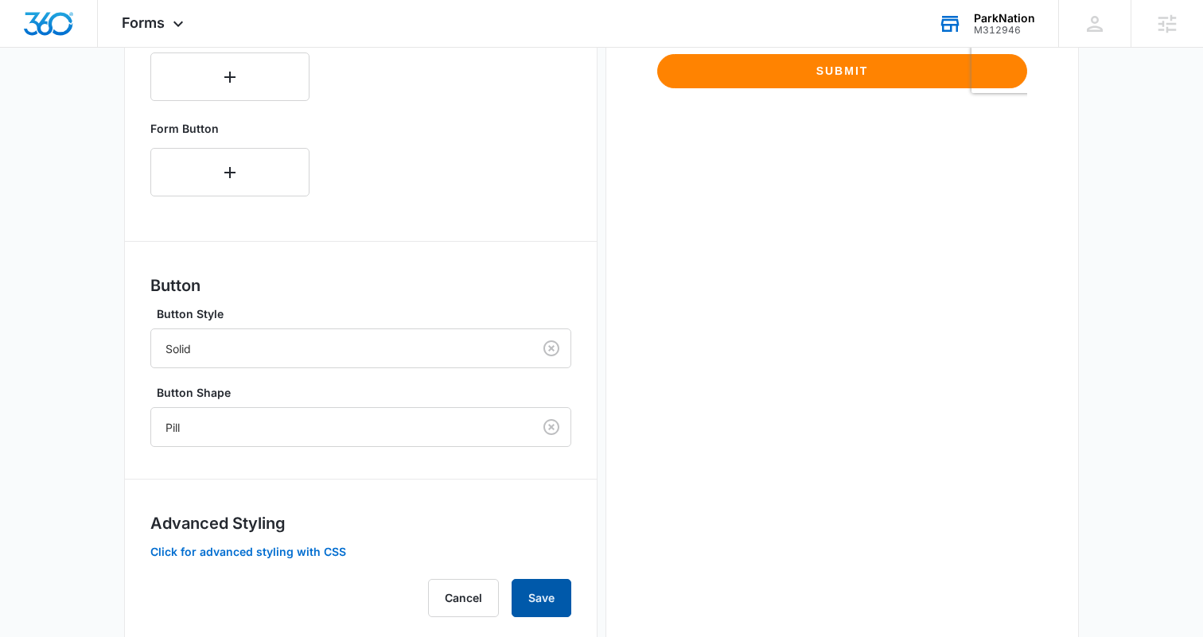
click at [546, 595] on button "Save" at bounding box center [541, 598] width 60 height 38
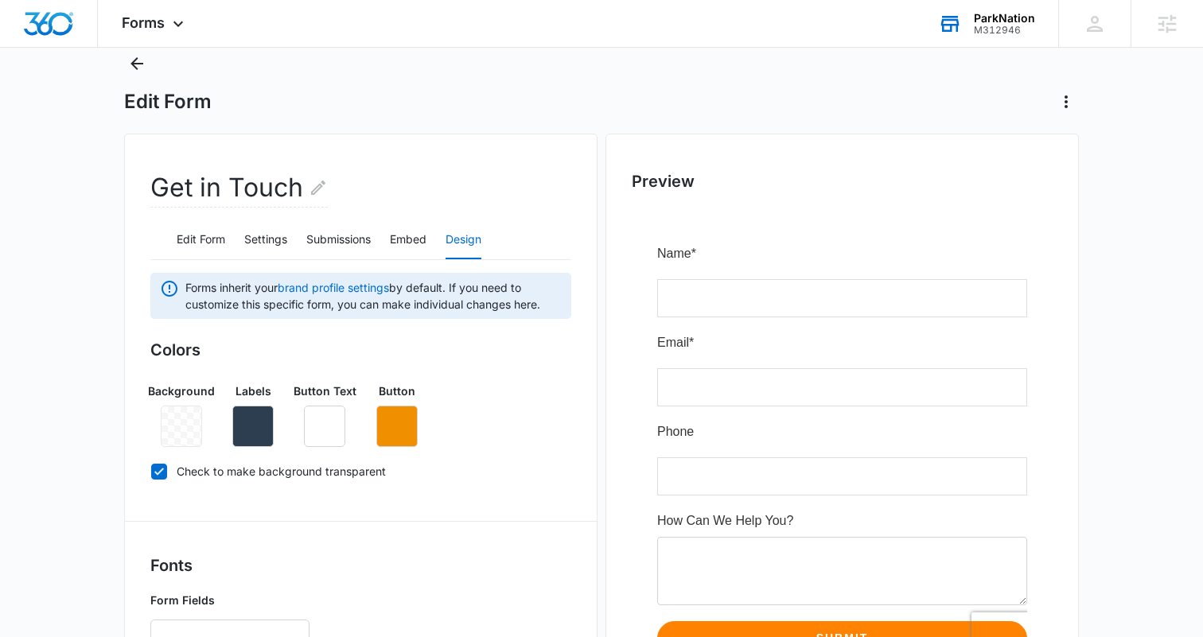
scroll to position [0, 0]
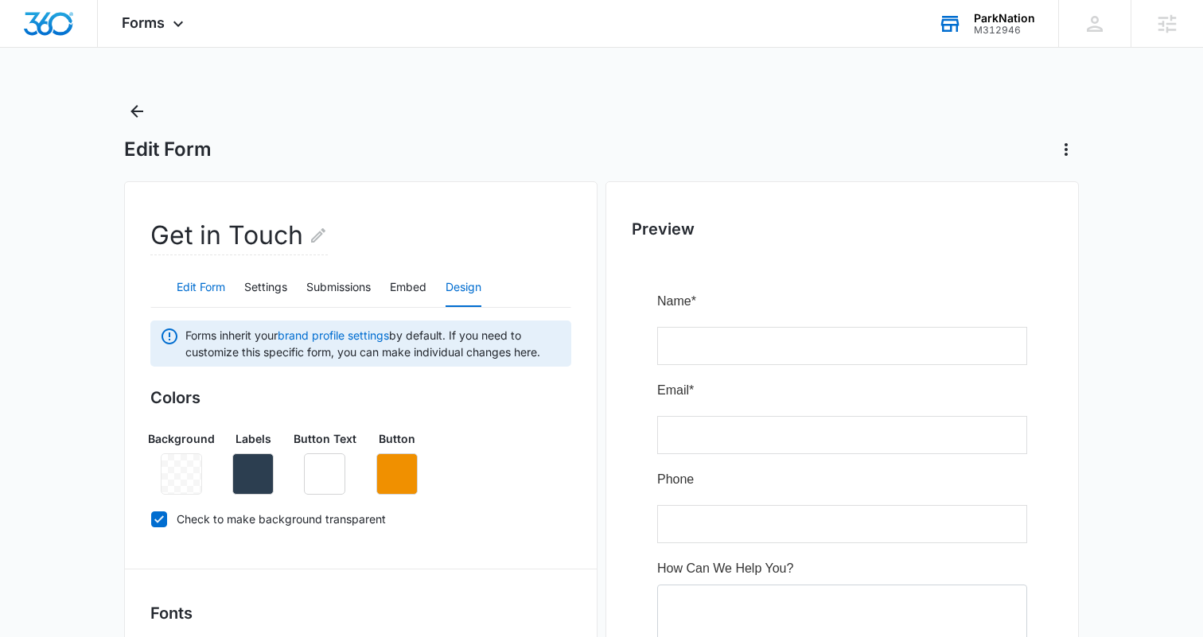
click at [202, 283] on button "Edit Form" at bounding box center [201, 288] width 49 height 38
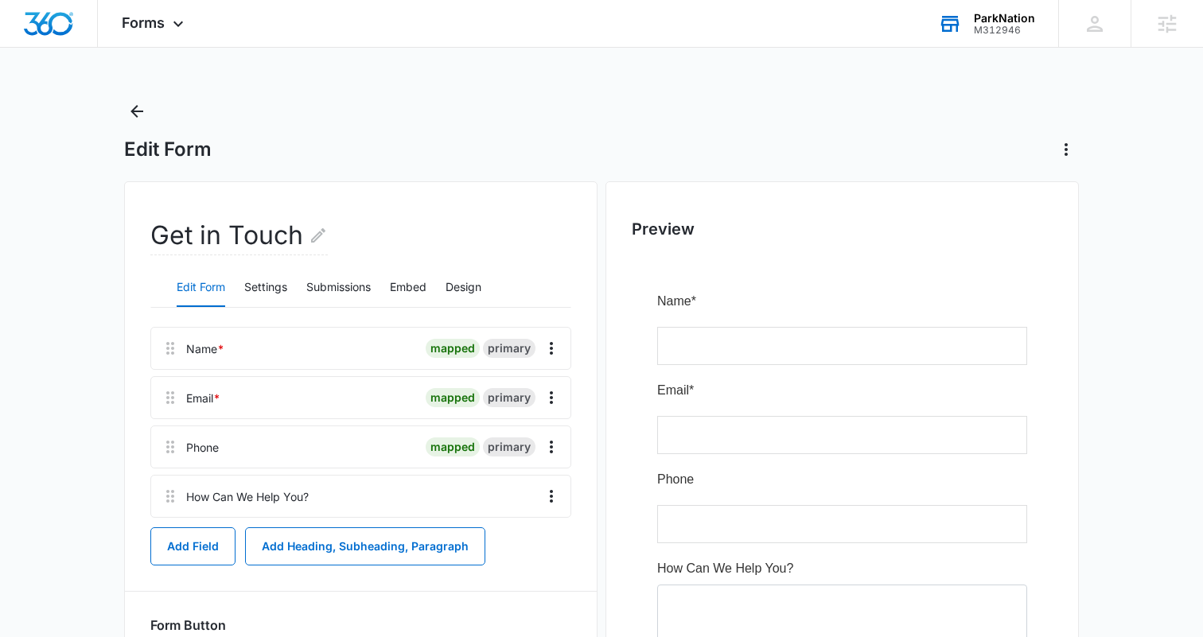
click at [766, 91] on div "Forms Apps Reputation Websites Forms CRM Email Social Shop Content Ads Intellig…" at bounding box center [601, 415] width 1203 height 830
click at [558, 395] on icon "Overflow Menu" at bounding box center [551, 397] width 19 height 19
click at [499, 437] on div "Edit" at bounding box center [508, 442] width 33 height 11
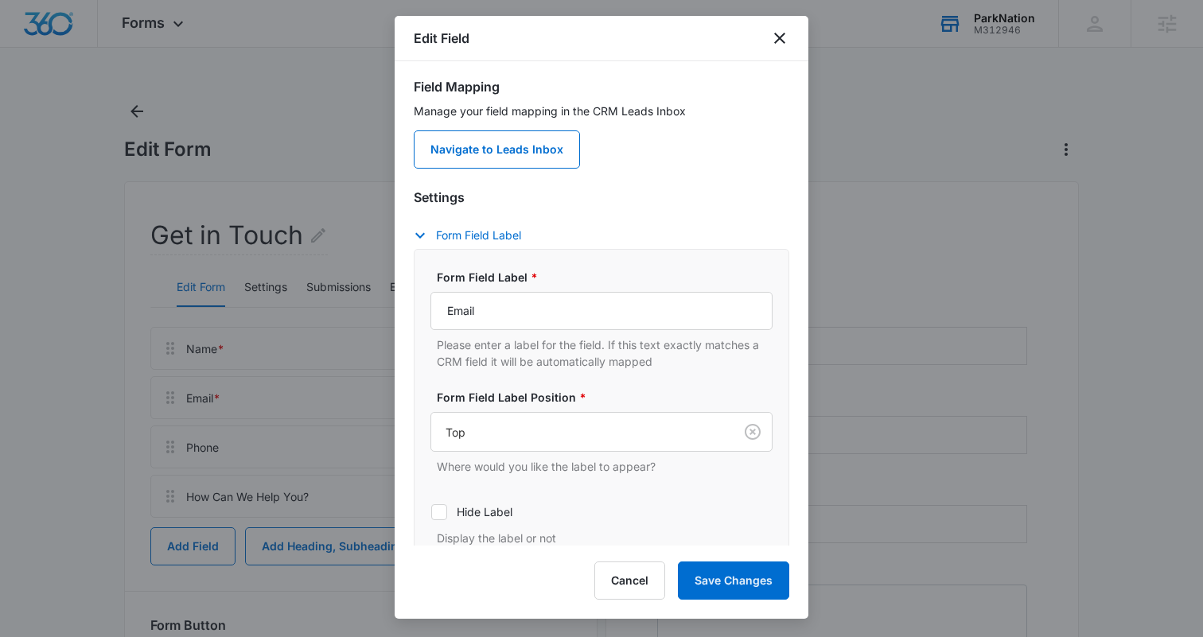
scroll to position [108, 0]
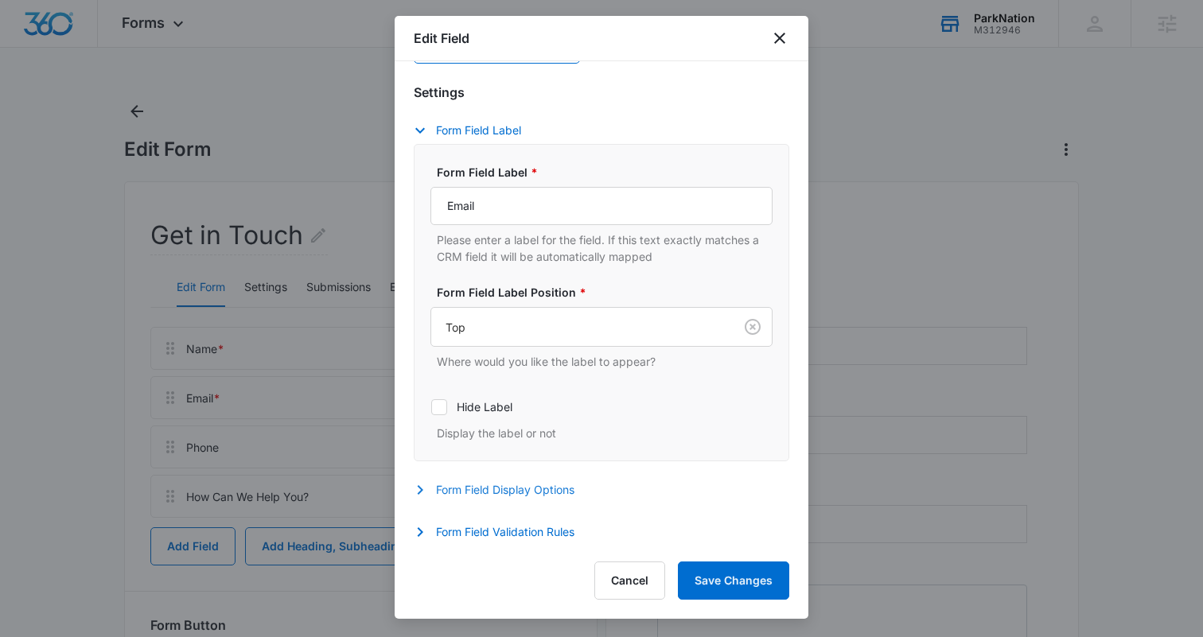
click at [476, 487] on button "Form Field Display Options" at bounding box center [502, 489] width 177 height 19
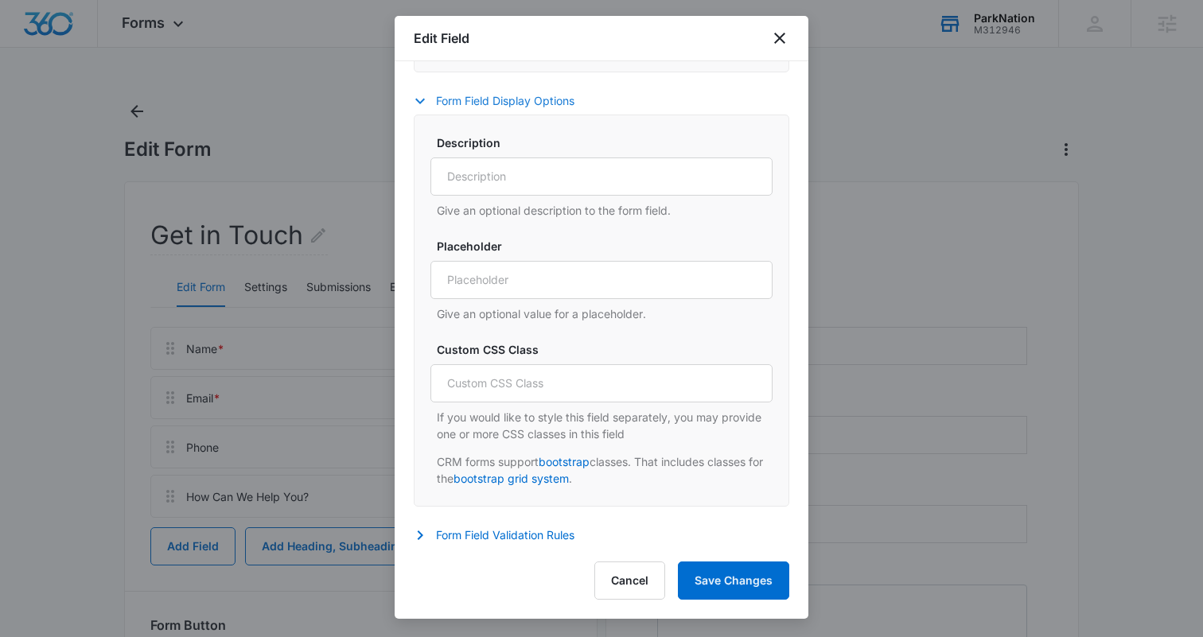
scroll to position [500, 0]
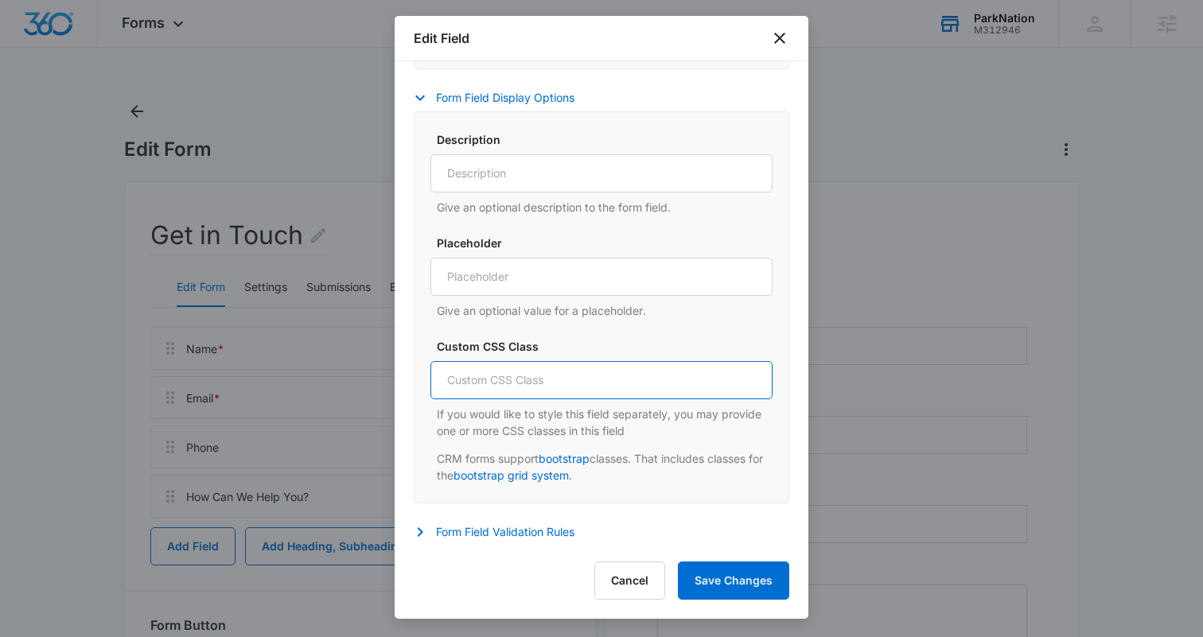
click at [492, 385] on input "Custom CSS Class" at bounding box center [601, 380] width 342 height 38
type input "col-lg-6 col-md-6 col-sm-12"
click at [611, 385] on input "col-lg-6 col-md-6 col-sm-12" at bounding box center [601, 380] width 342 height 38
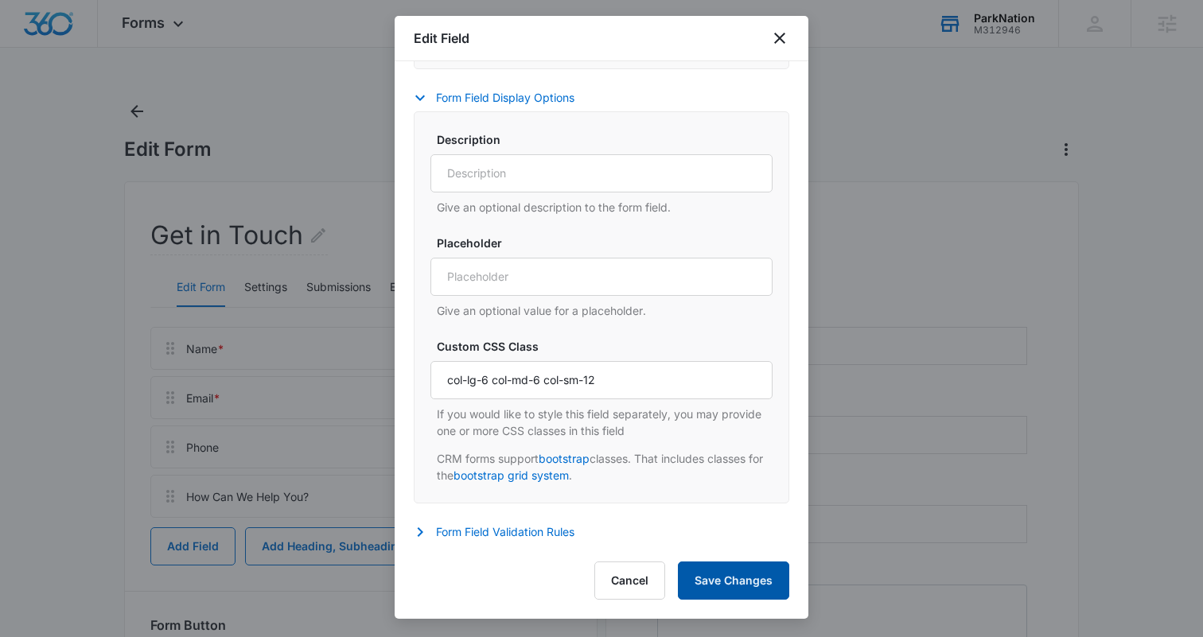
click at [730, 578] on button "Save Changes" at bounding box center [733, 581] width 111 height 38
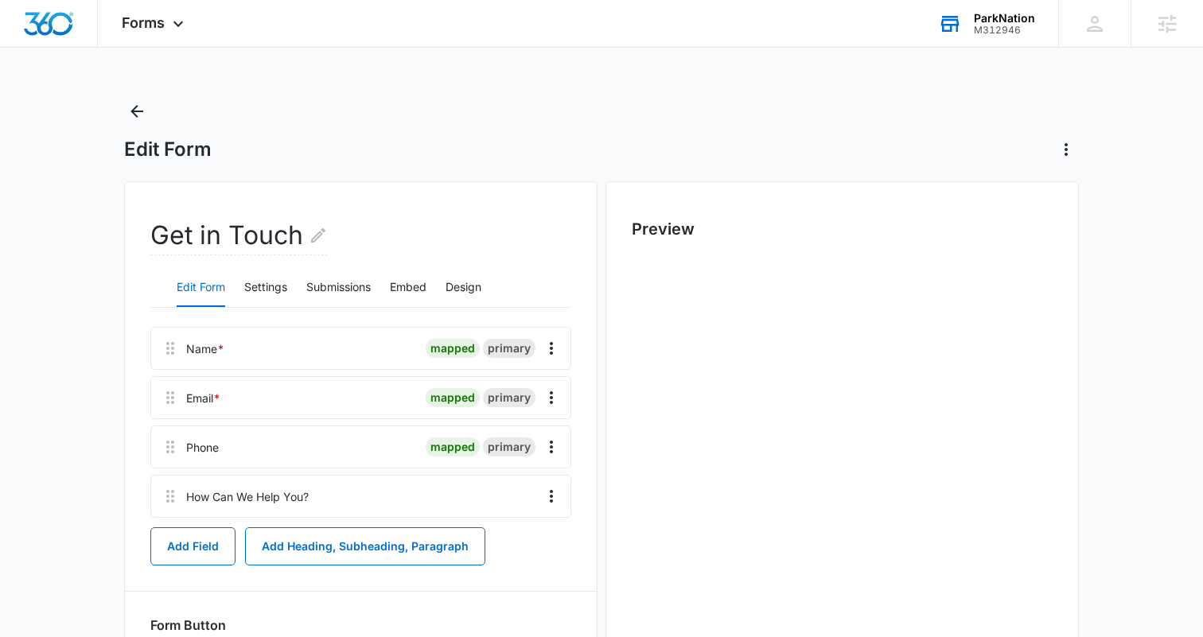
scroll to position [0, 0]
click at [552, 443] on icon "Overflow Menu" at bounding box center [551, 446] width 19 height 19
click at [507, 491] on div "Edit" at bounding box center [508, 491] width 33 height 11
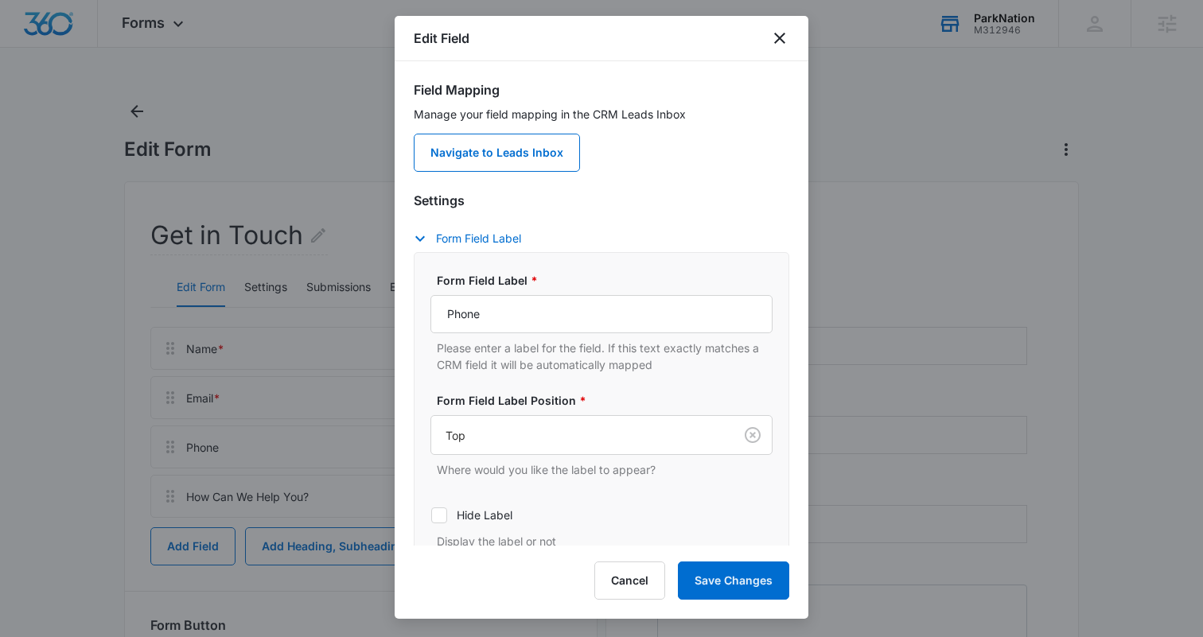
scroll to position [108, 0]
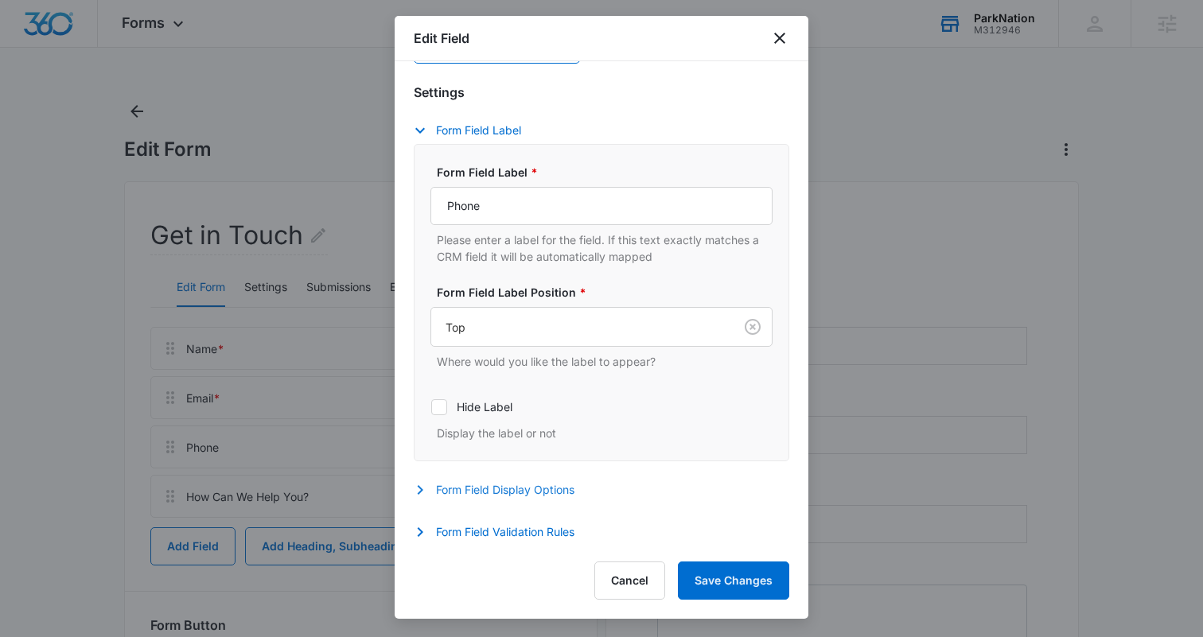
click at [465, 489] on button "Form Field Display Options" at bounding box center [502, 489] width 177 height 19
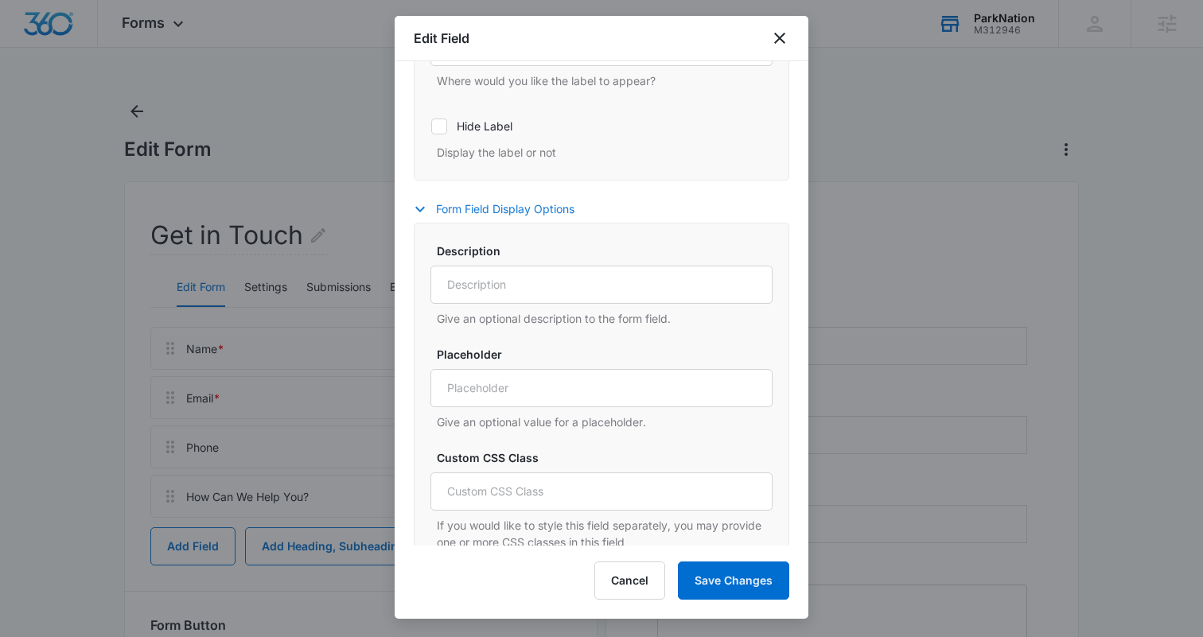
scroll to position [500, 0]
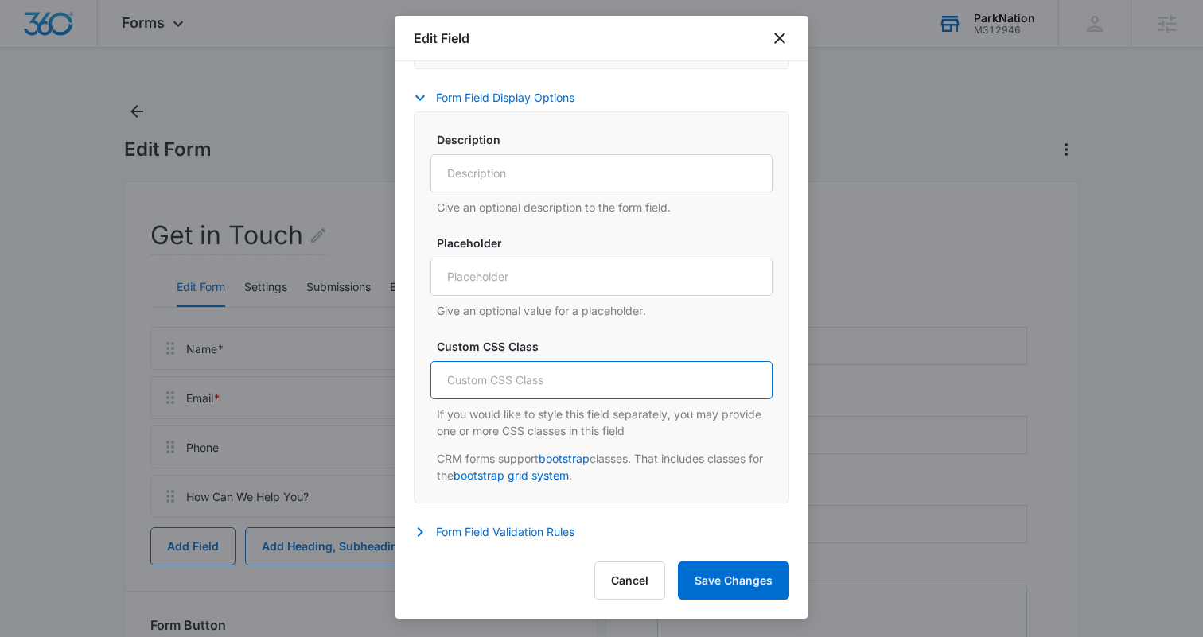
click at [499, 367] on input "Custom CSS Class" at bounding box center [601, 380] width 342 height 38
paste input "col-lg-6 col-md-6 col-sm-12"
type input "col-lg-6 col-md-6 col-sm-12"
click at [724, 584] on button "Save Changes" at bounding box center [733, 581] width 111 height 38
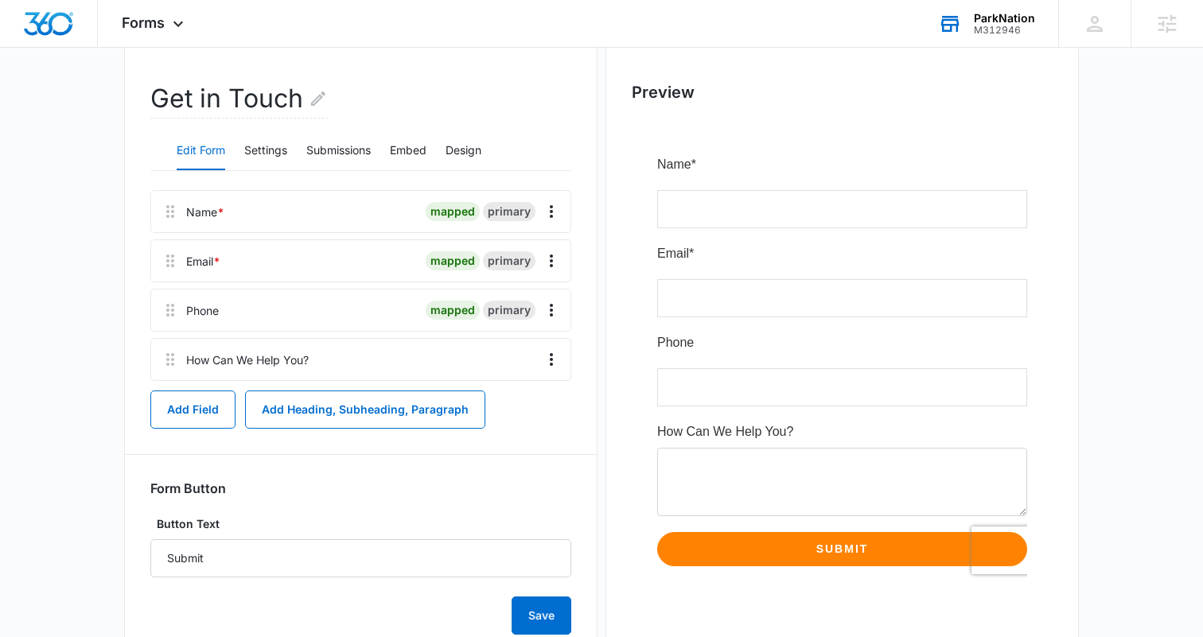
scroll to position [192, 0]
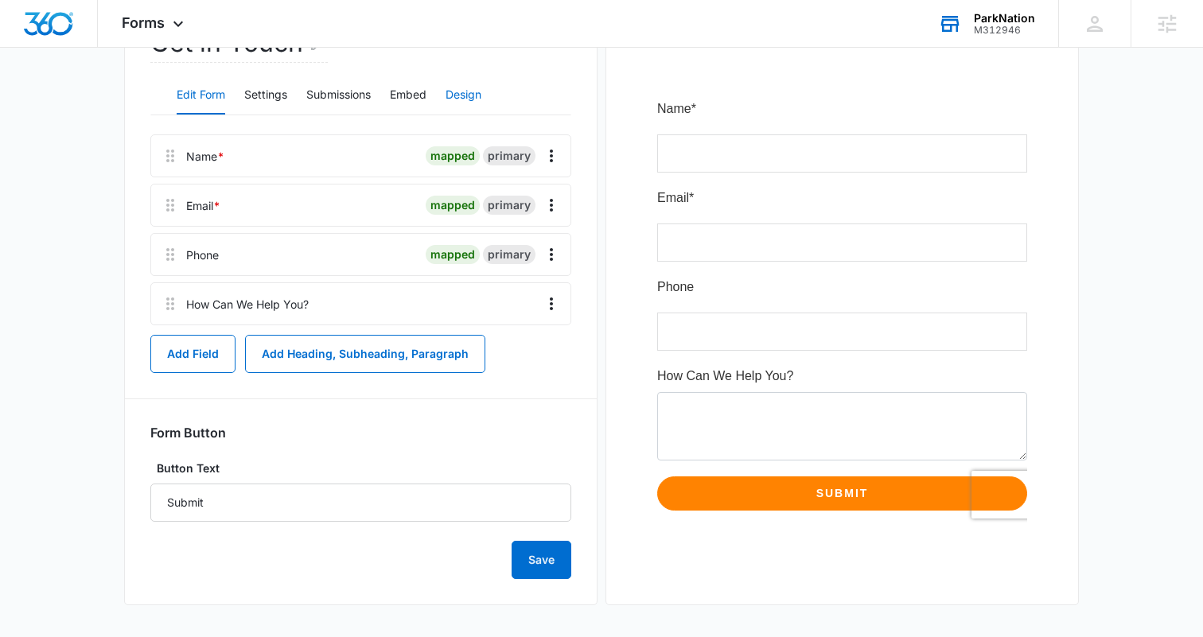
click at [471, 87] on button "Design" at bounding box center [463, 95] width 36 height 38
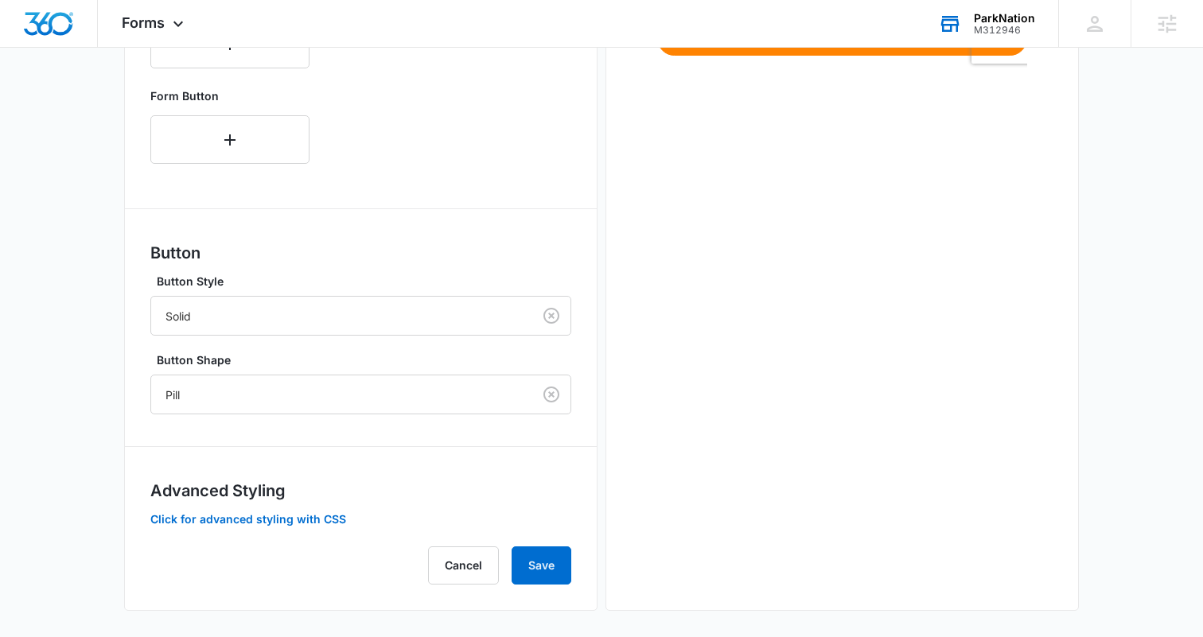
scroll to position [653, 0]
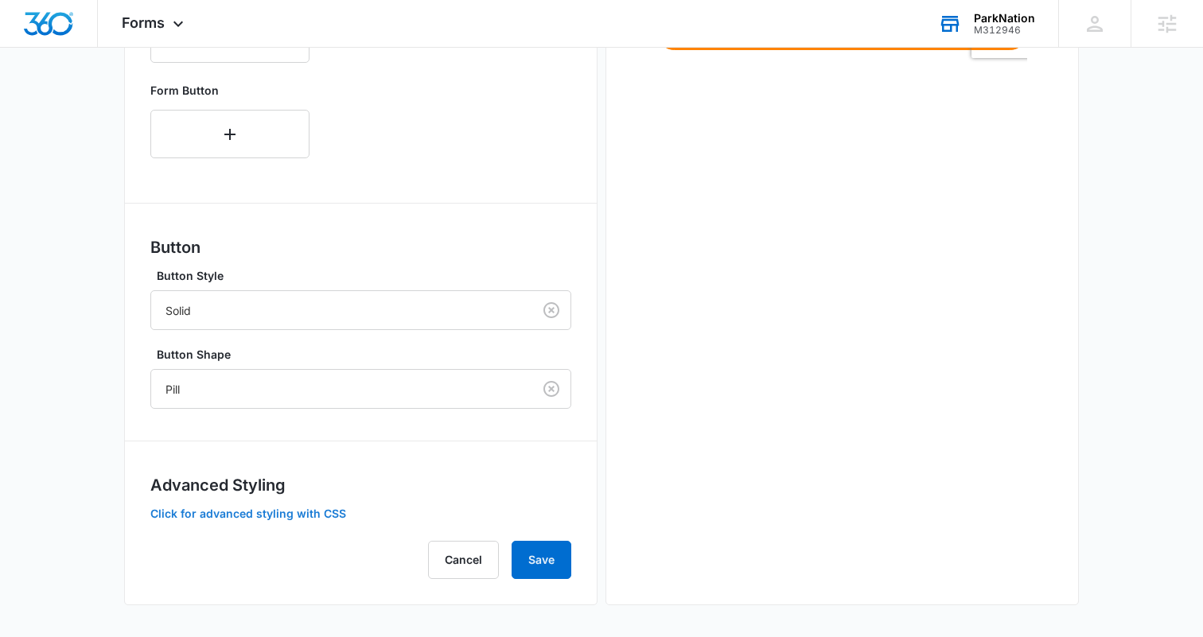
click at [223, 515] on button "Click for advanced styling with CSS" at bounding box center [248, 513] width 196 height 11
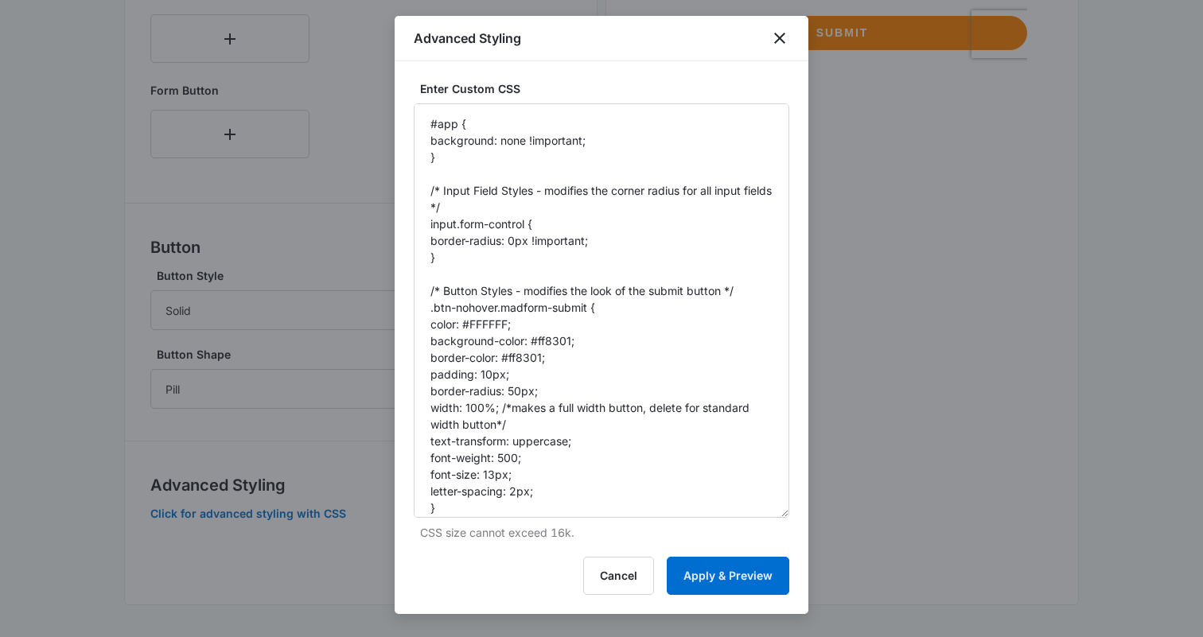
drag, startPoint x: 783, startPoint y: 189, endPoint x: 822, endPoint y: 512, distance: 326.1
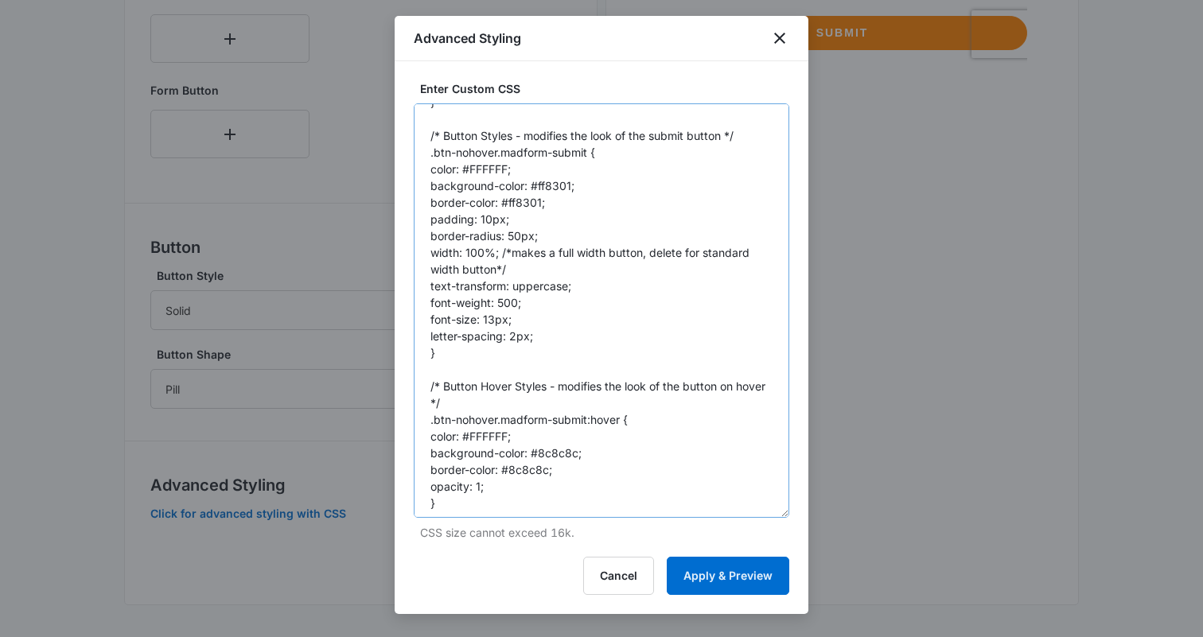
scroll to position [193, 0]
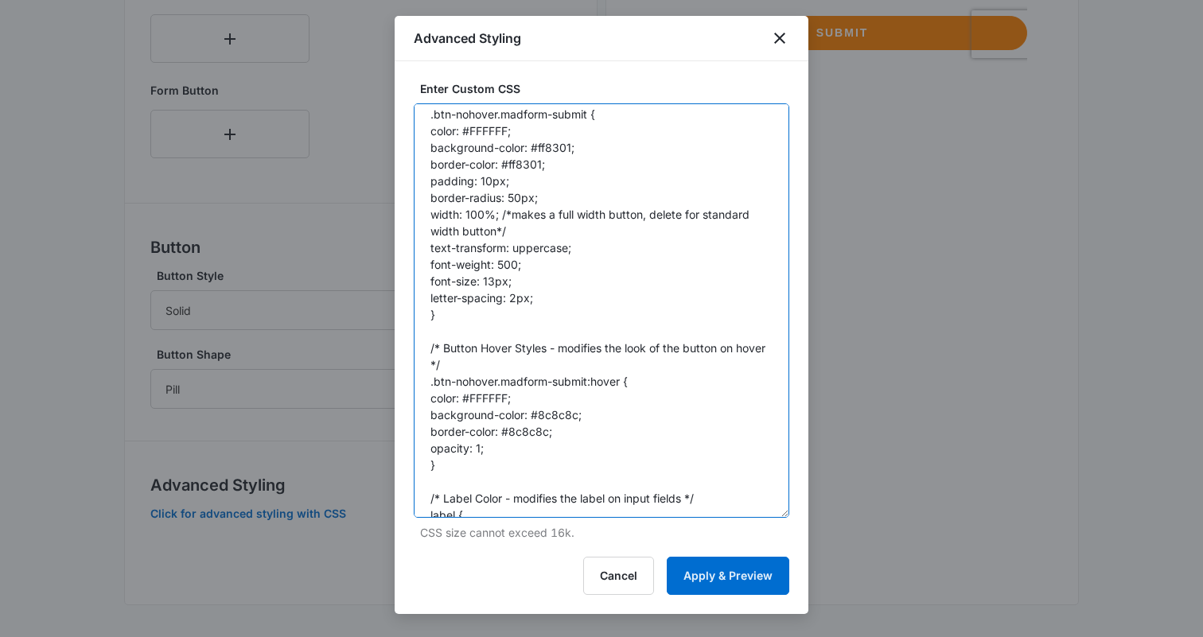
click at [501, 263] on textarea "#app { background: none !important; } /* Input Field Styles - modifies the corn…" at bounding box center [601, 310] width 375 height 414
type textarea "#app { background: none !important; } /* Input Field Styles - modifies the corn…"
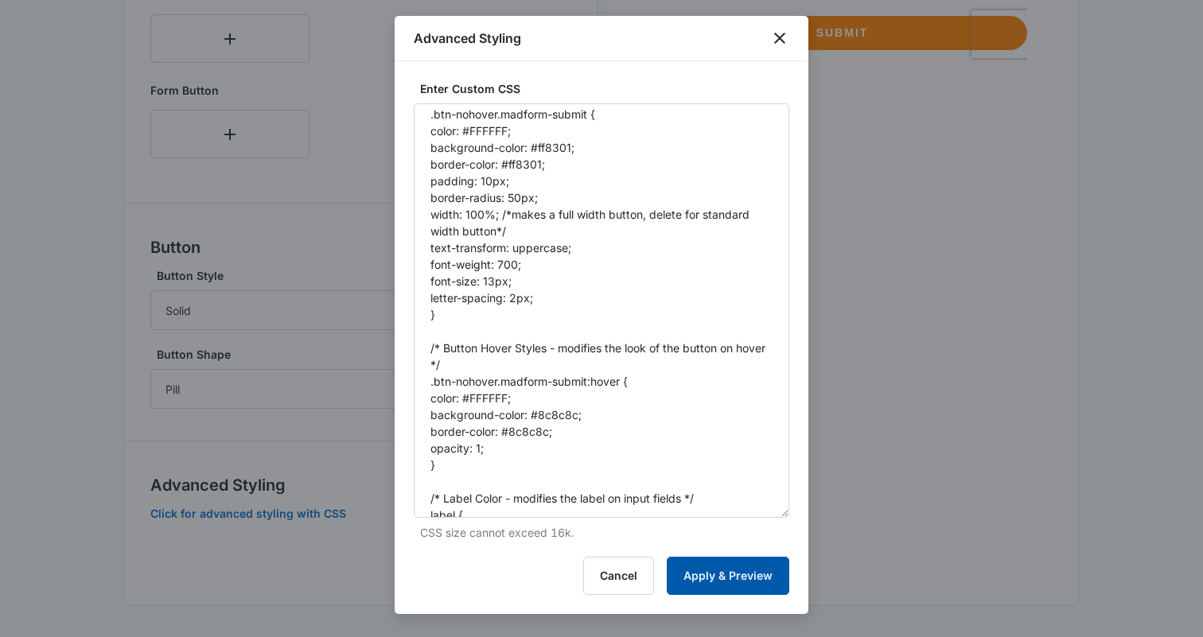
click at [714, 574] on button "Apply & Preview" at bounding box center [728, 576] width 122 height 38
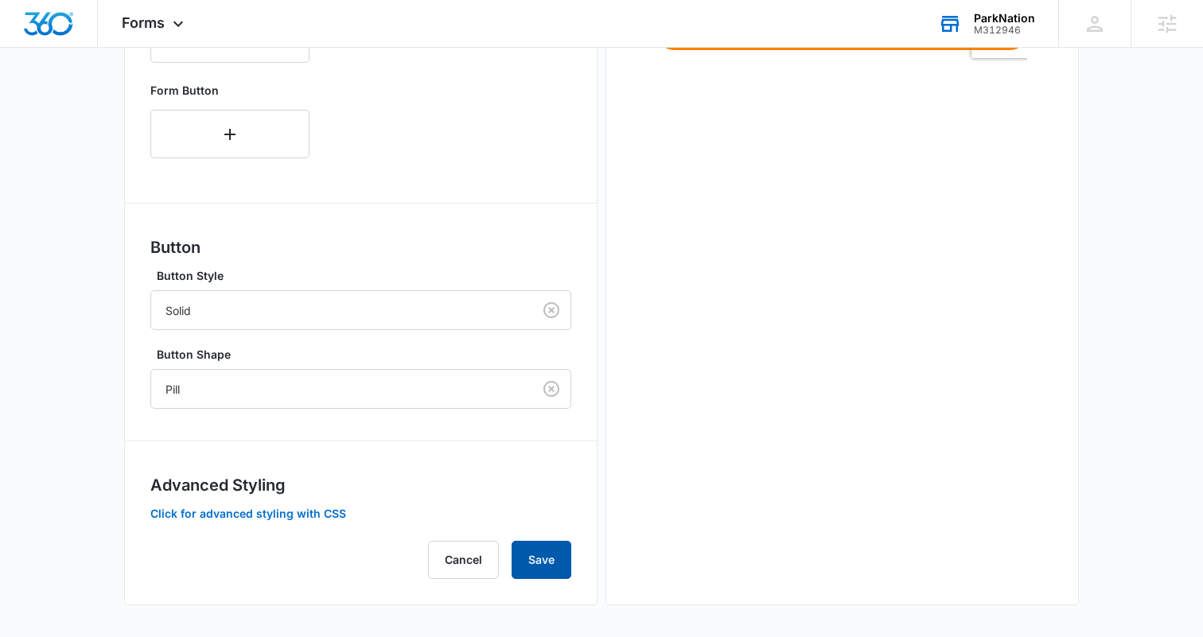
click at [545, 559] on button "Save" at bounding box center [541, 560] width 60 height 38
click at [276, 510] on button "Click for advanced styling with CSS" at bounding box center [248, 513] width 196 height 11
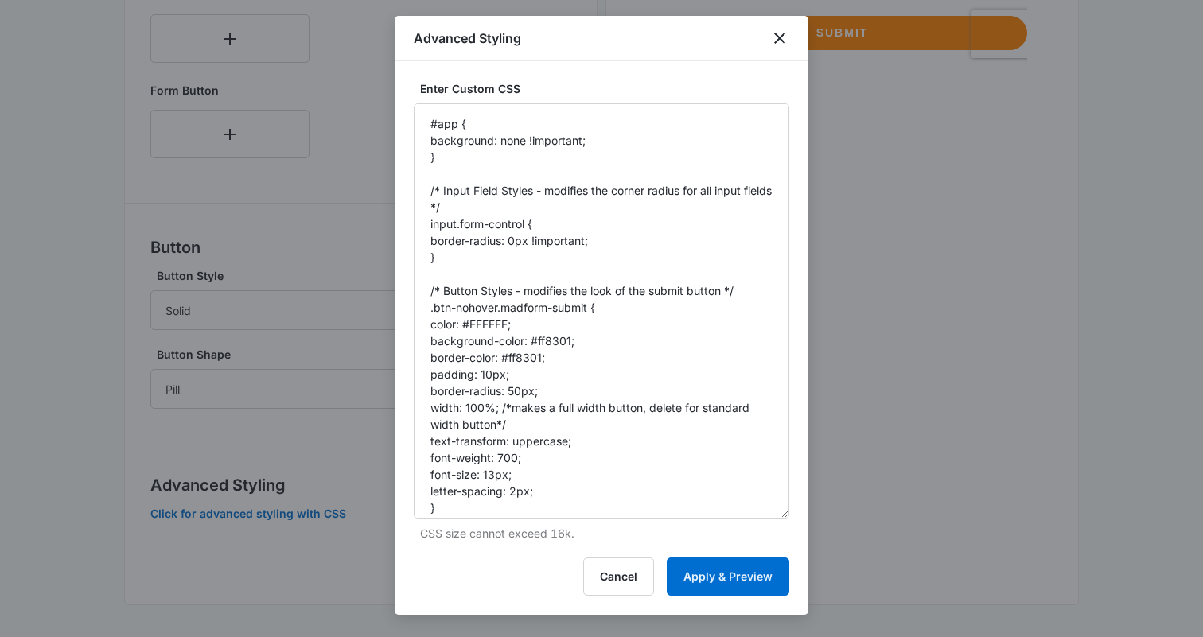
drag, startPoint x: 780, startPoint y: 189, endPoint x: 826, endPoint y: 513, distance: 327.8
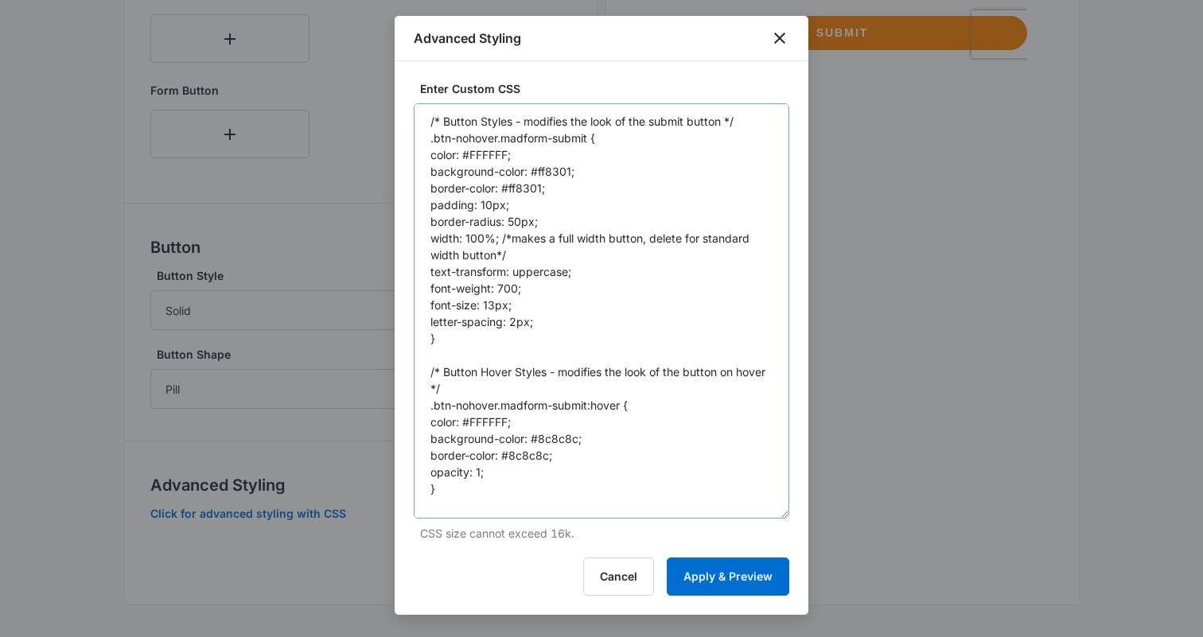
scroll to position [170, 0]
click at [489, 310] on textarea "#app { background: none !important; } /* Input Field Styles - modifies the corn…" at bounding box center [601, 310] width 375 height 415
type textarea "#app { background: none !important; } /* Input Field Styles - modifies the corn…"
click at [712, 572] on button "Apply & Preview" at bounding box center [728, 577] width 122 height 38
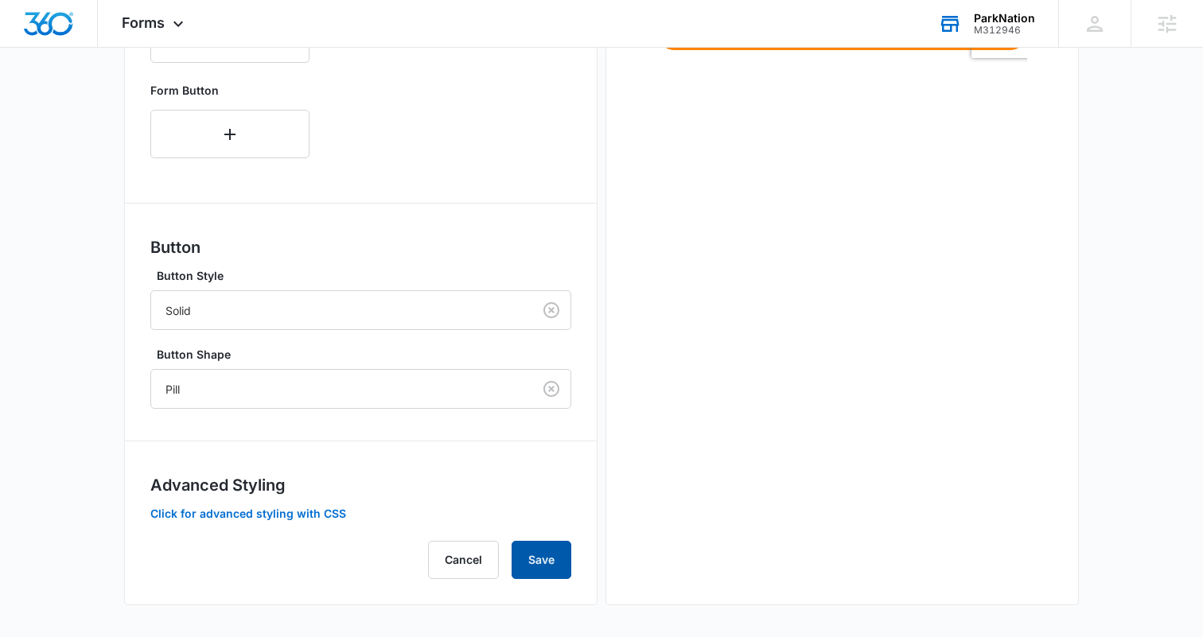
click at [520, 550] on button "Save" at bounding box center [541, 560] width 60 height 38
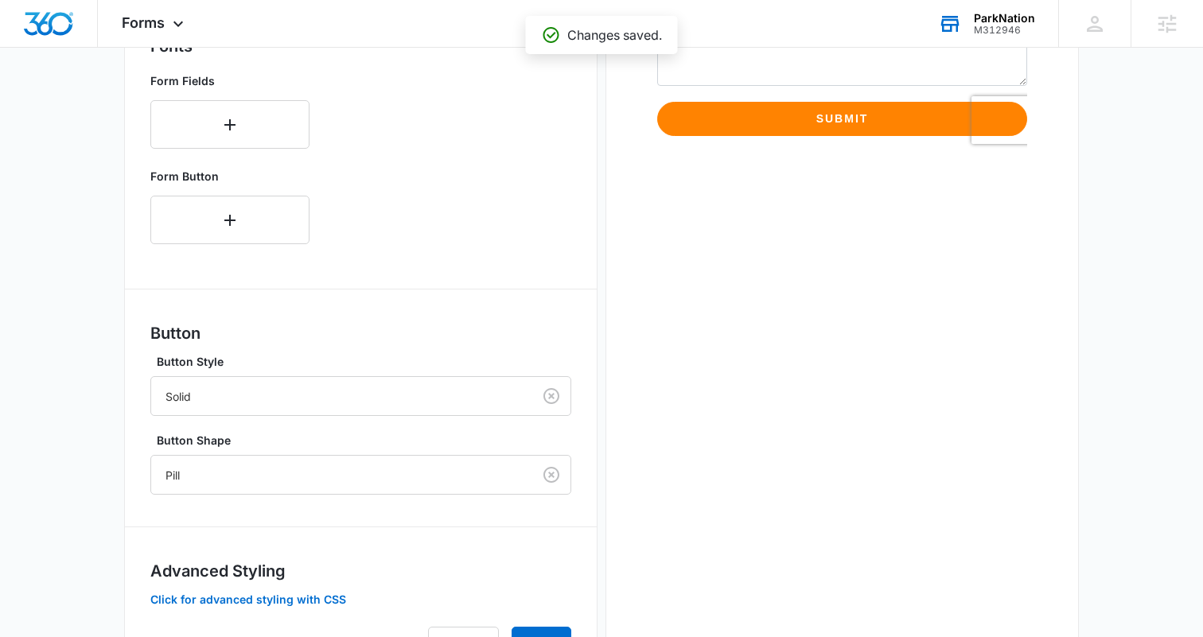
scroll to position [653, 0]
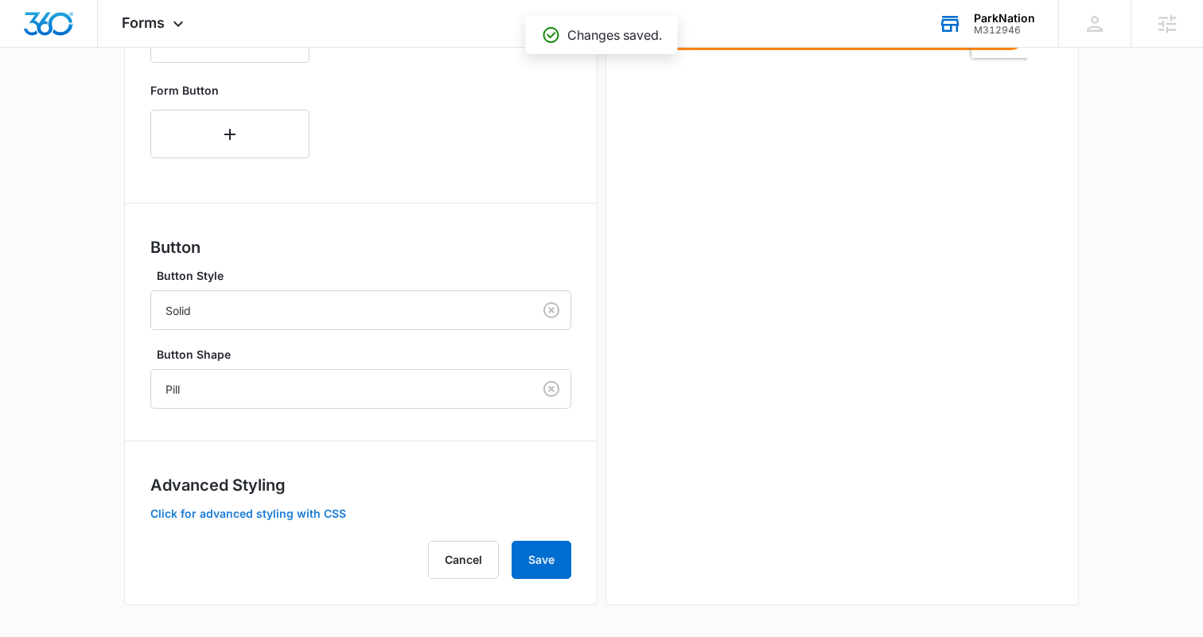
click at [281, 516] on button "Click for advanced styling with CSS" at bounding box center [248, 513] width 196 height 11
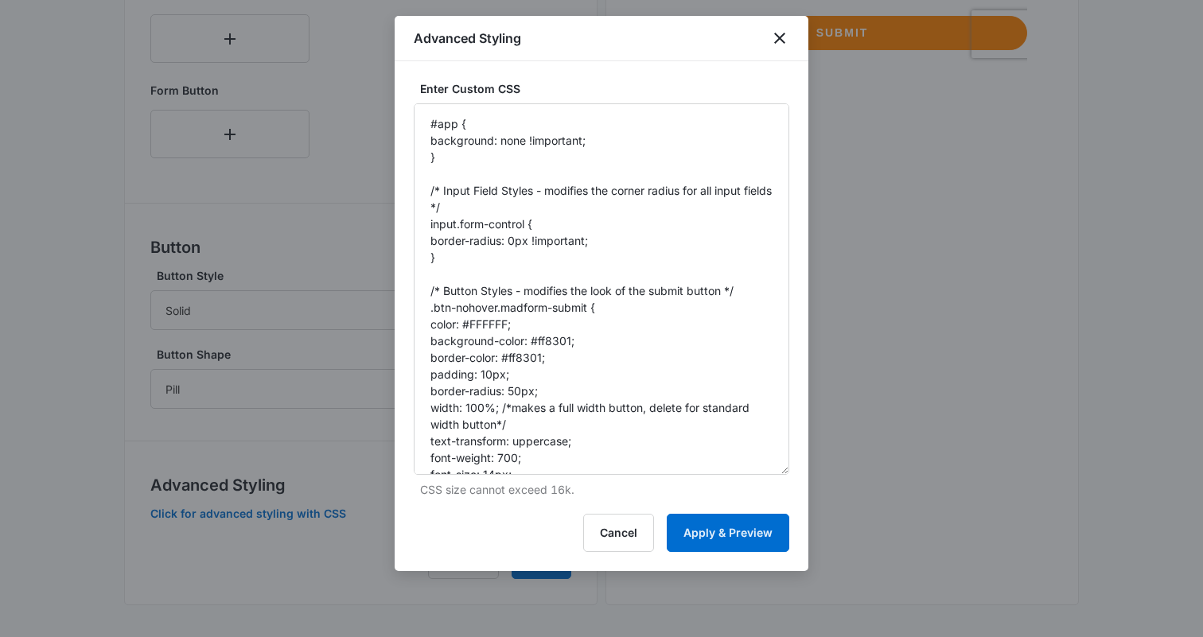
drag, startPoint x: 779, startPoint y: 186, endPoint x: 826, endPoint y: 499, distance: 316.8
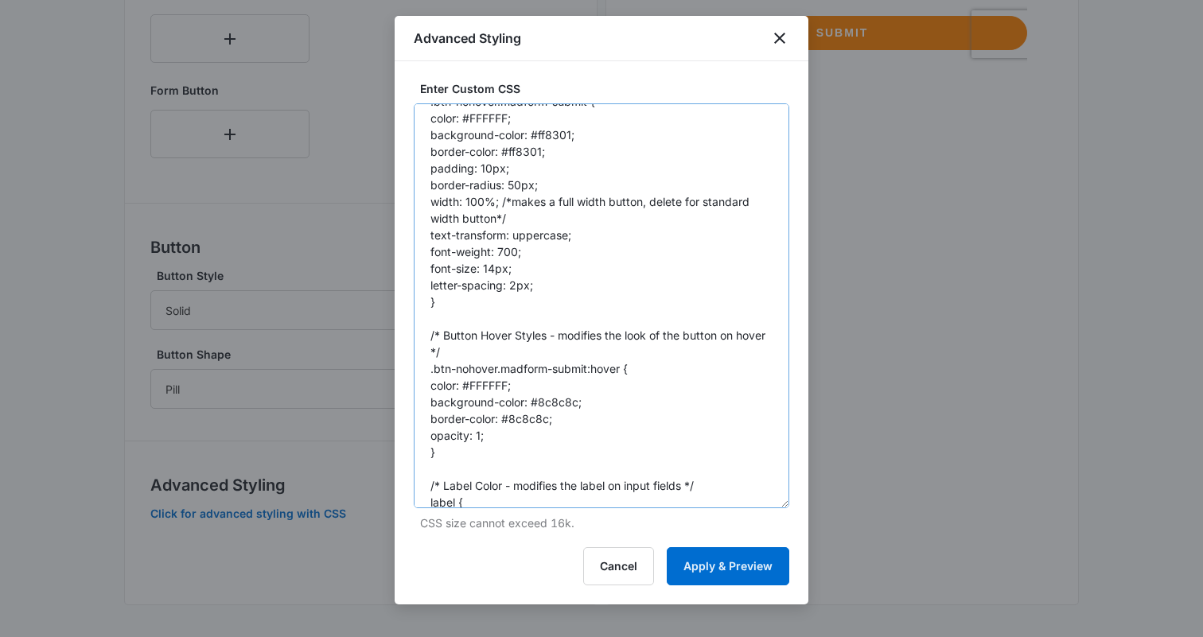
scroll to position [208, 0]
click at [711, 562] on button "Apply & Preview" at bounding box center [728, 566] width 122 height 38
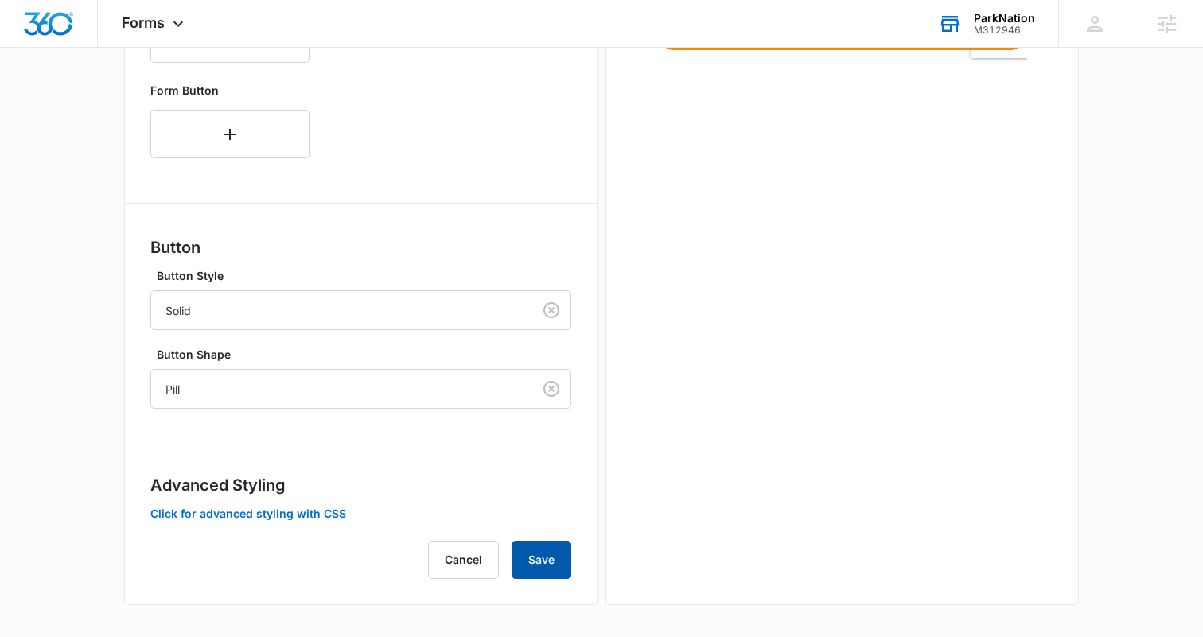
click at [537, 560] on button "Save" at bounding box center [541, 560] width 60 height 38
